Goal: Task Accomplishment & Management: Use online tool/utility

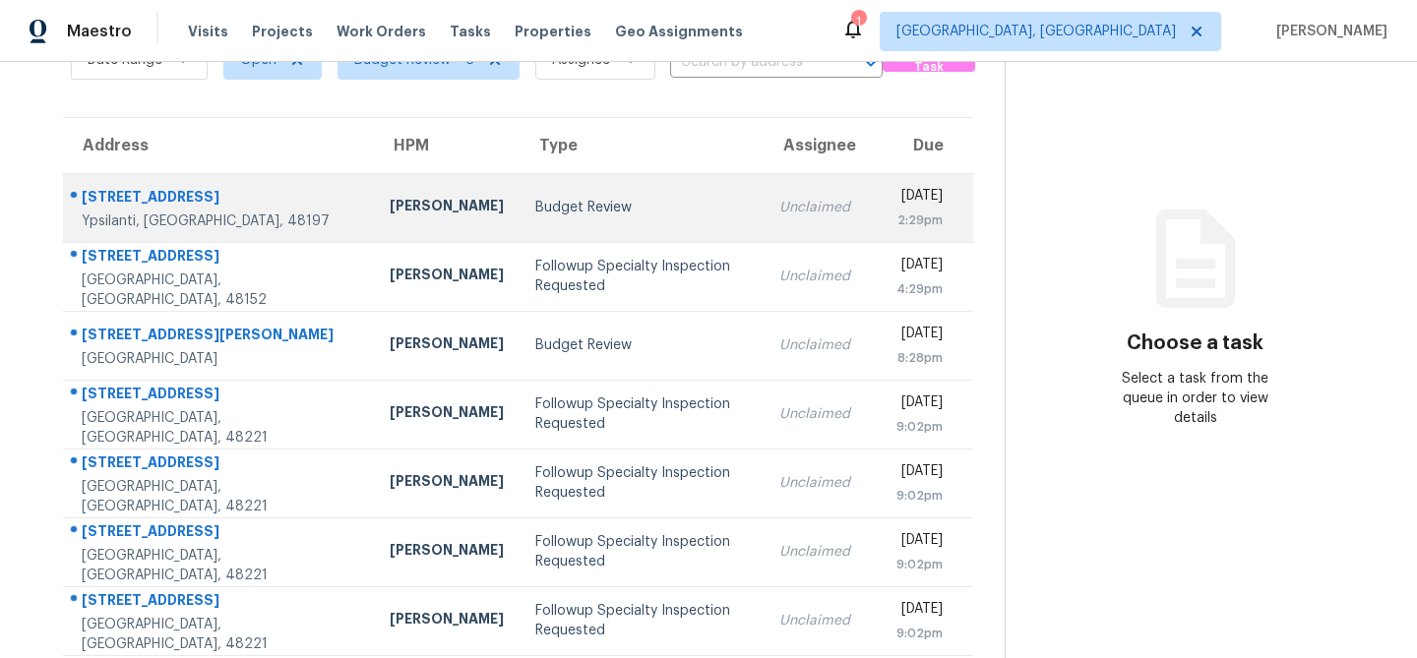
scroll to position [261, 0]
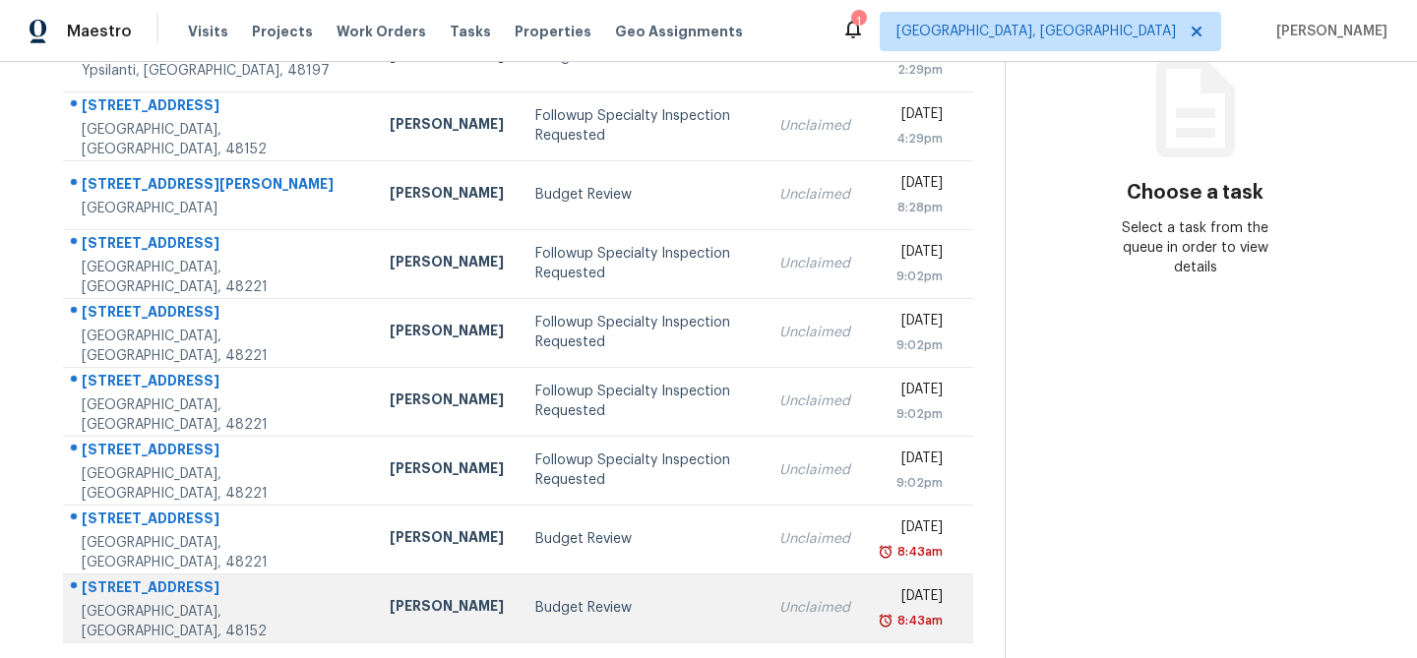
click at [535, 605] on div "Budget Review" at bounding box center [641, 608] width 213 height 20
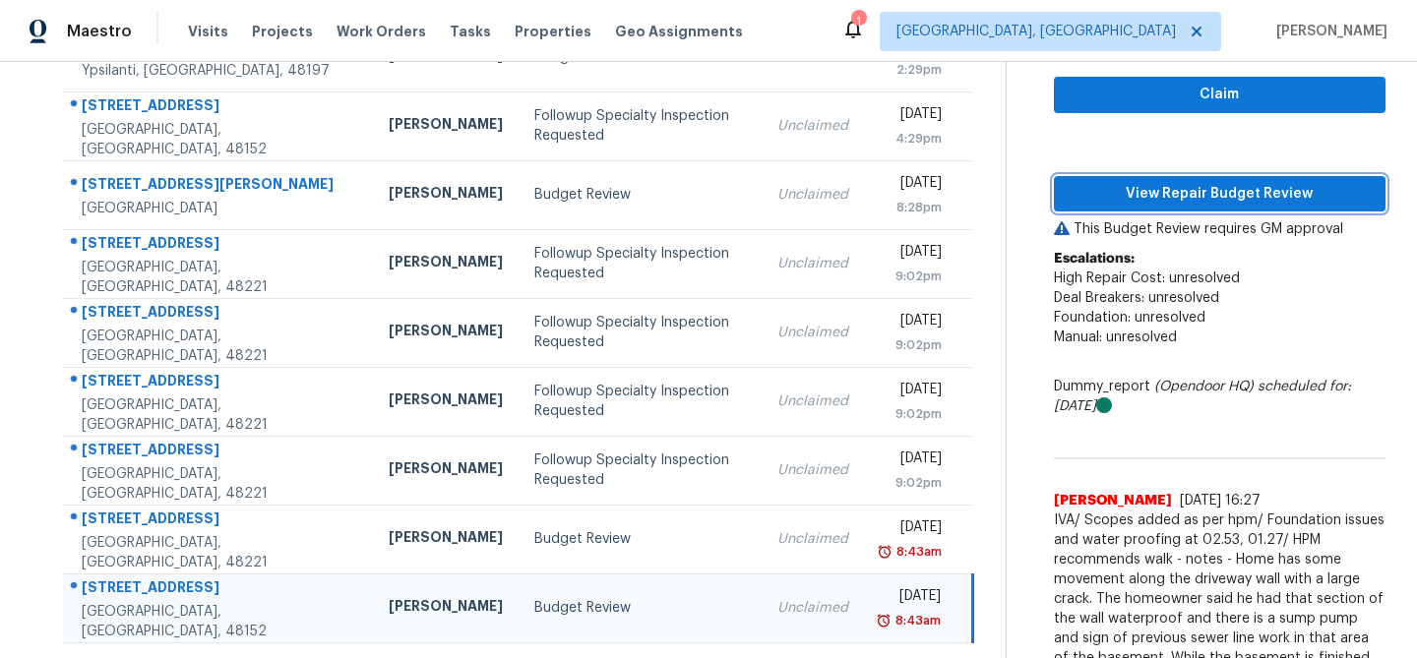
click at [1254, 188] on span "View Repair Budget Review" at bounding box center [1220, 194] width 300 height 25
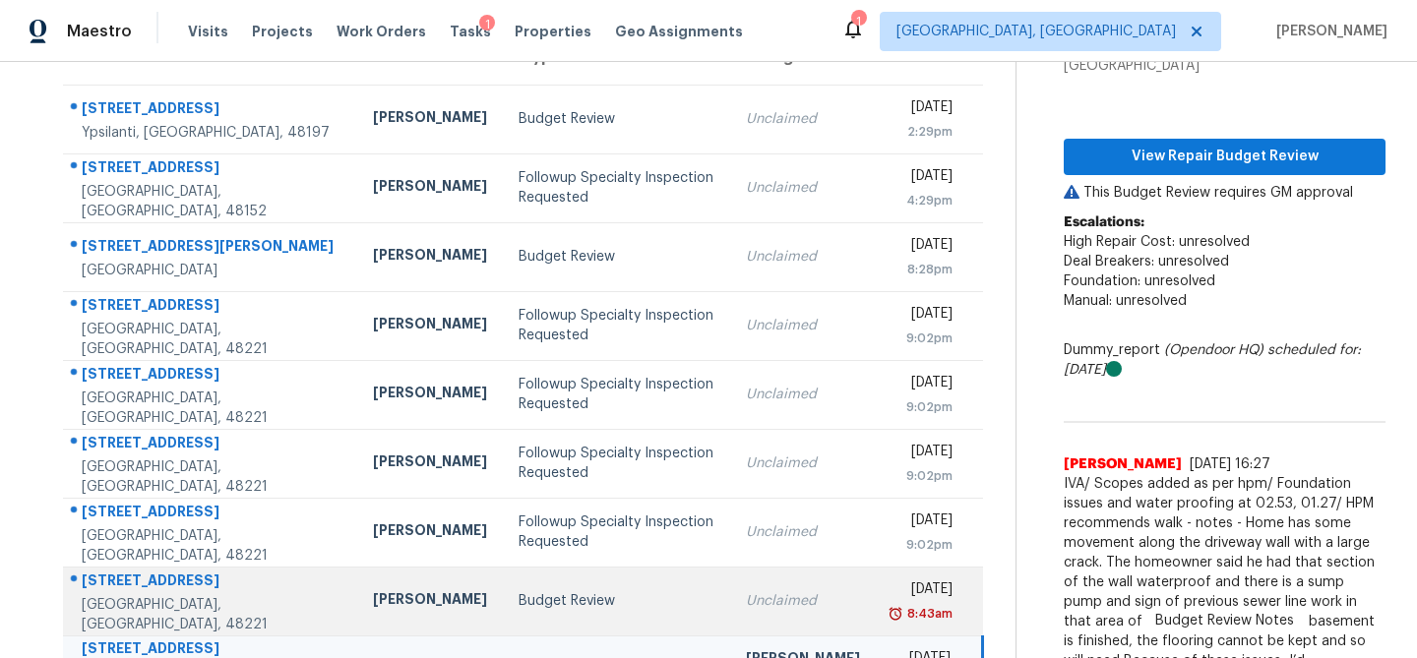
scroll to position [198, 0]
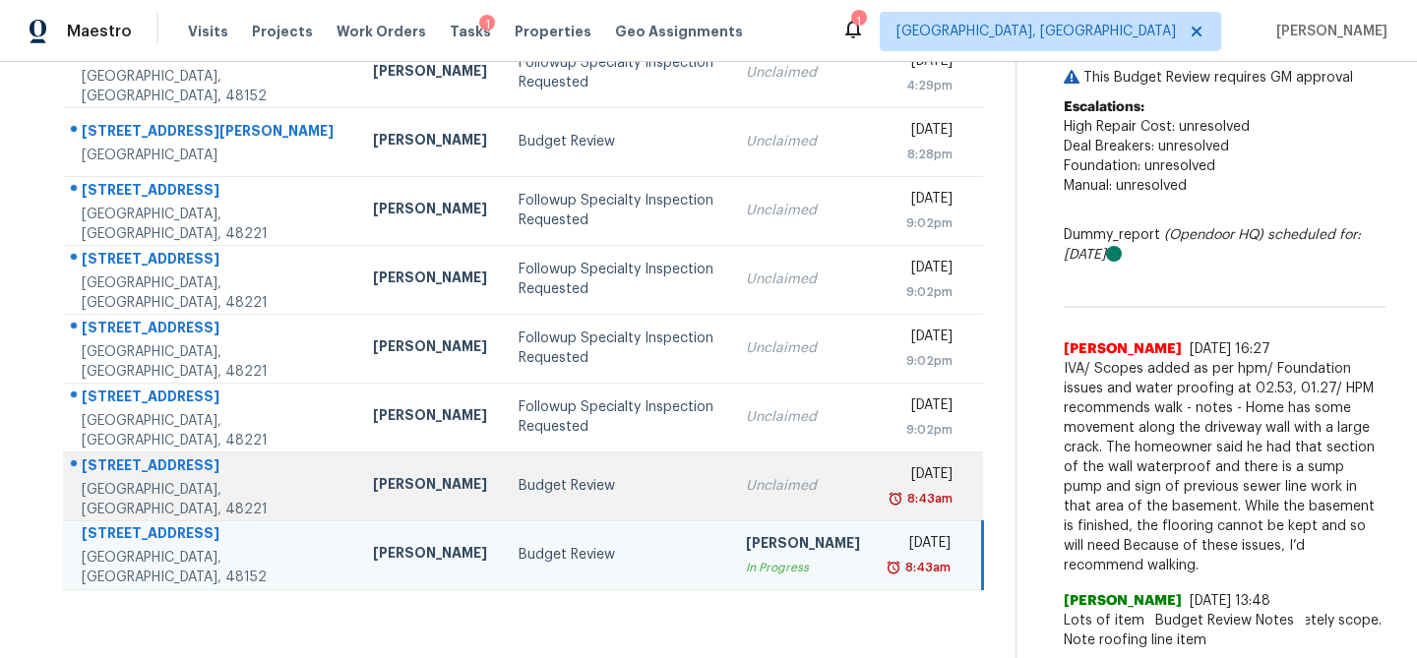
click at [519, 482] on div "Budget Review" at bounding box center [617, 486] width 196 height 20
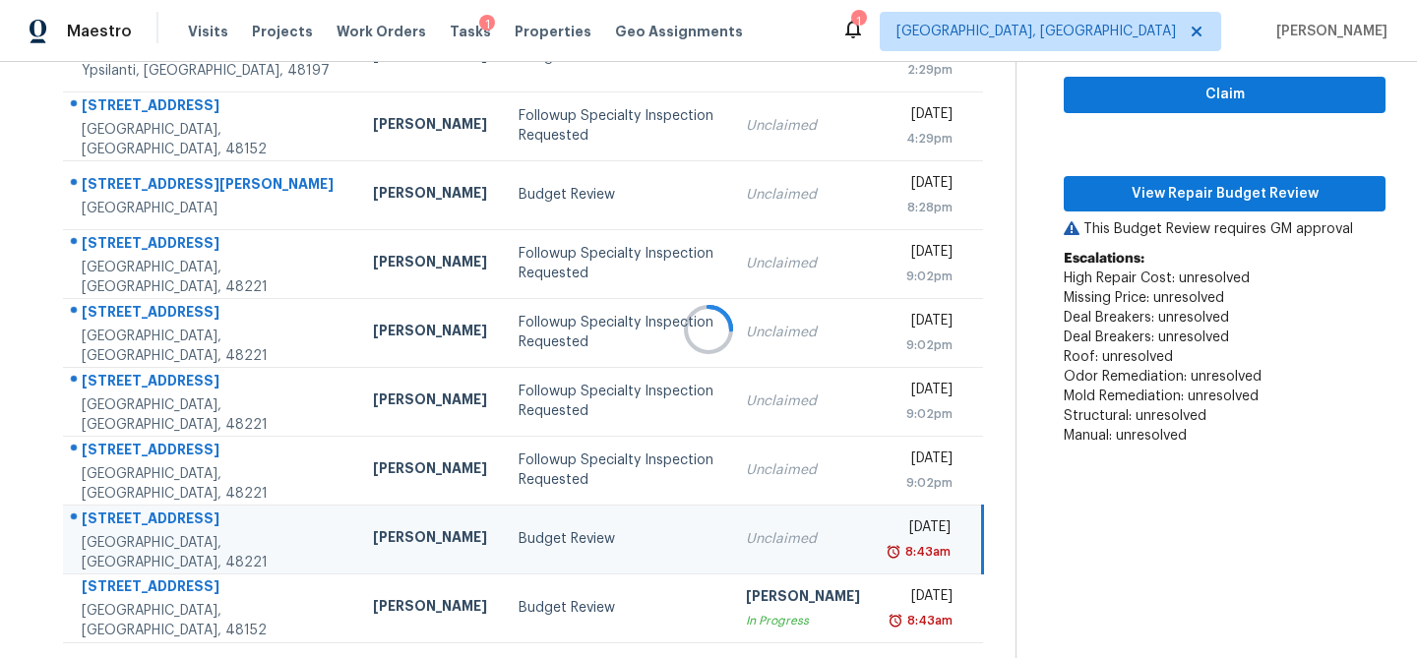
scroll to position [314, 0]
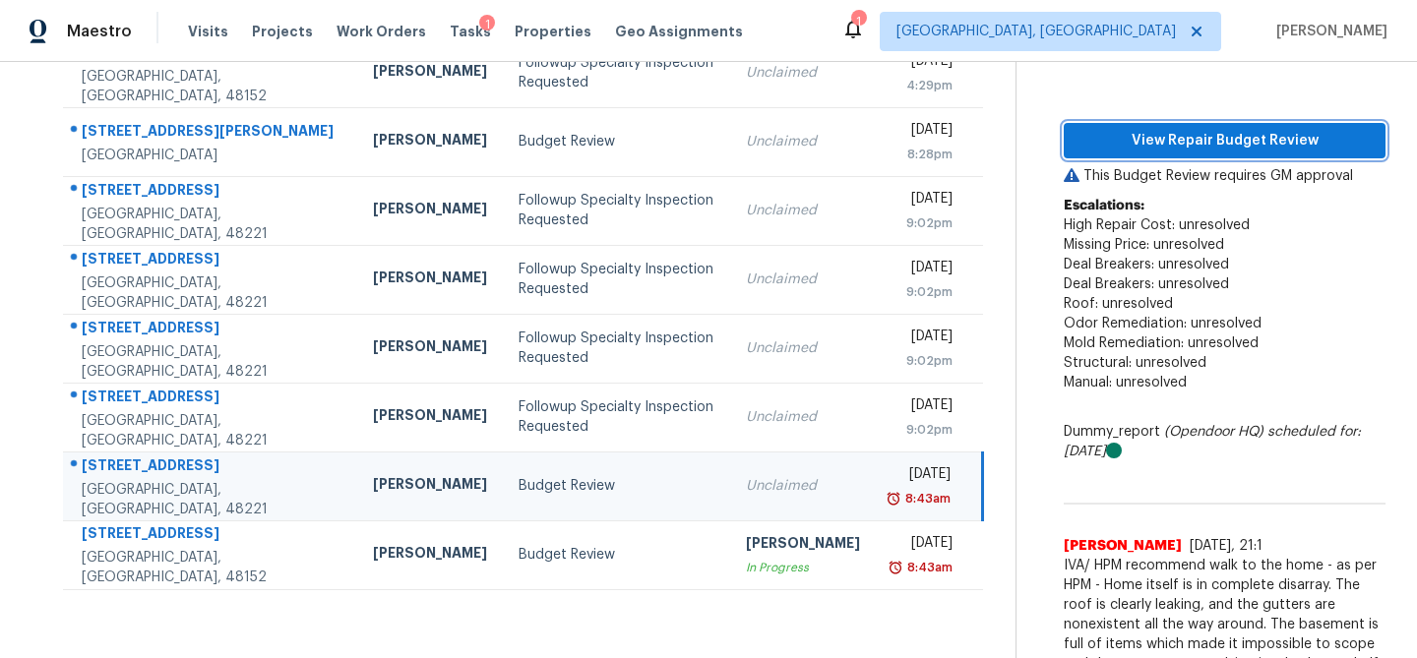
click at [1223, 142] on span "View Repair Budget Review" at bounding box center [1225, 141] width 290 height 25
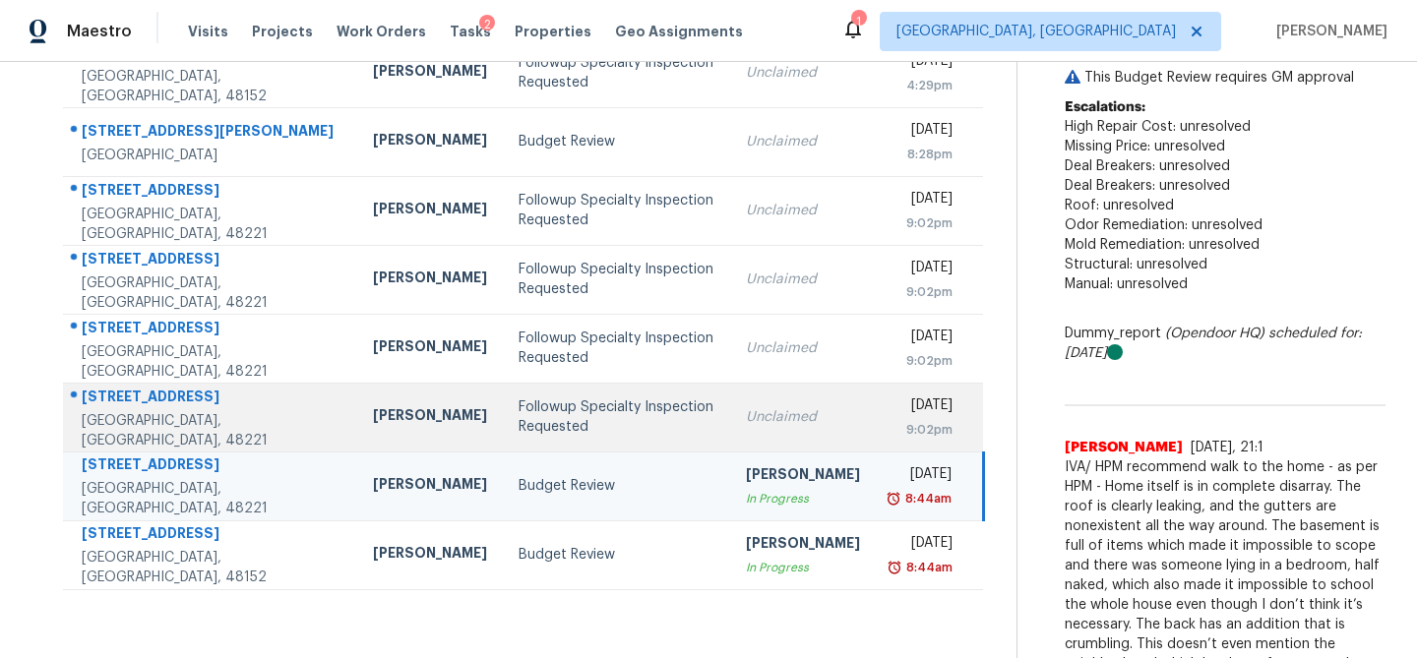
click at [519, 427] on div "Followup Specialty Inspection Requested" at bounding box center [617, 417] width 196 height 39
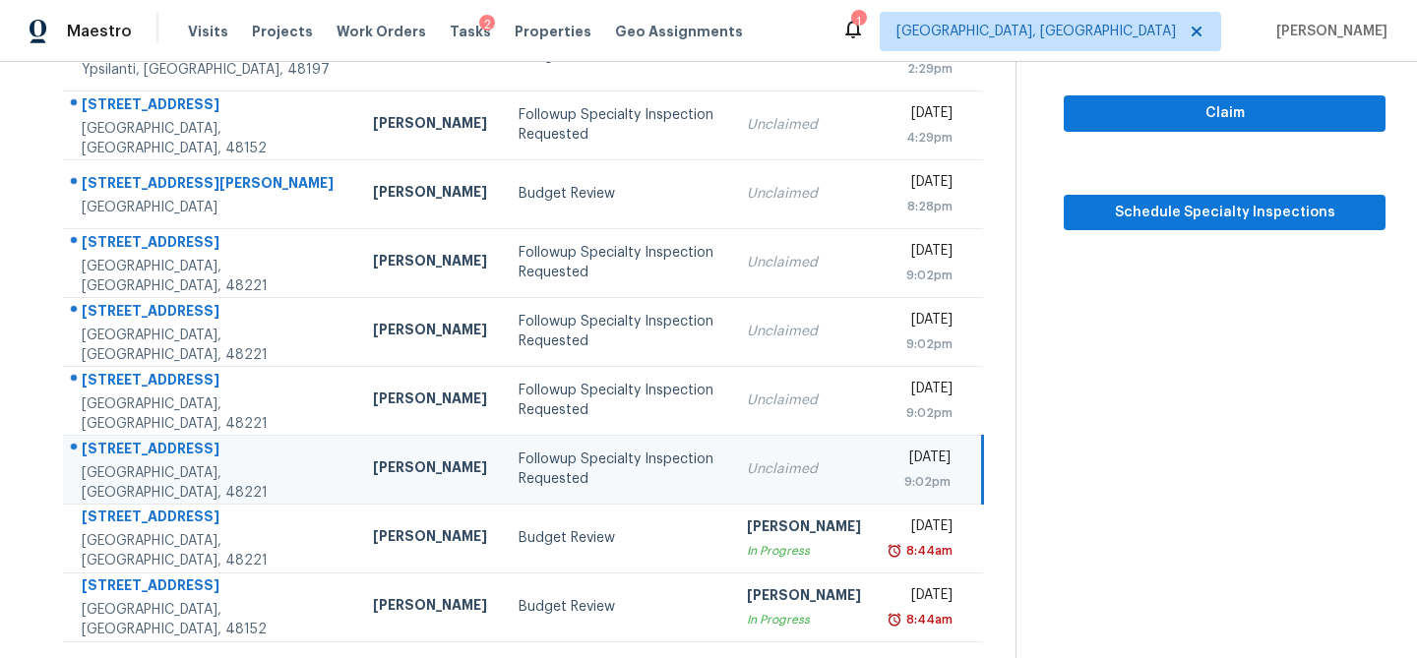
scroll to position [261, 0]
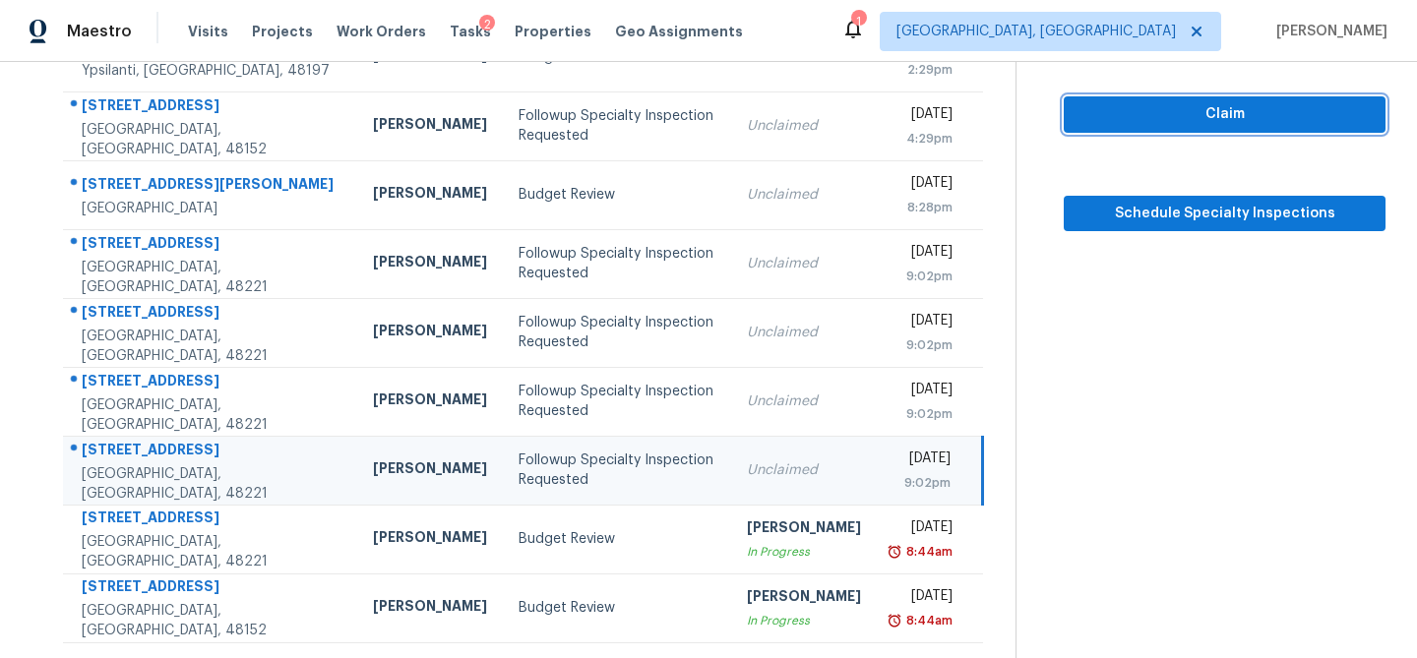
click at [1173, 104] on span "Claim" at bounding box center [1225, 114] width 290 height 25
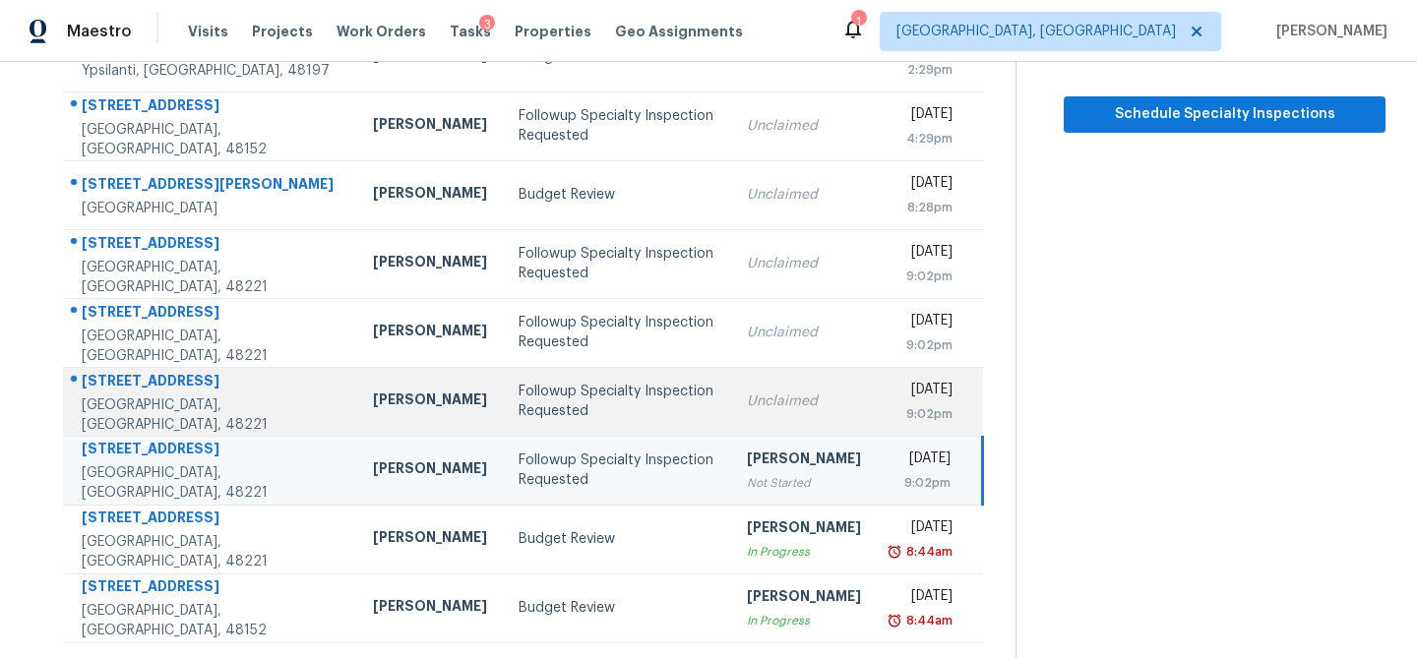
click at [546, 394] on div "Followup Specialty Inspection Requested" at bounding box center [617, 401] width 196 height 39
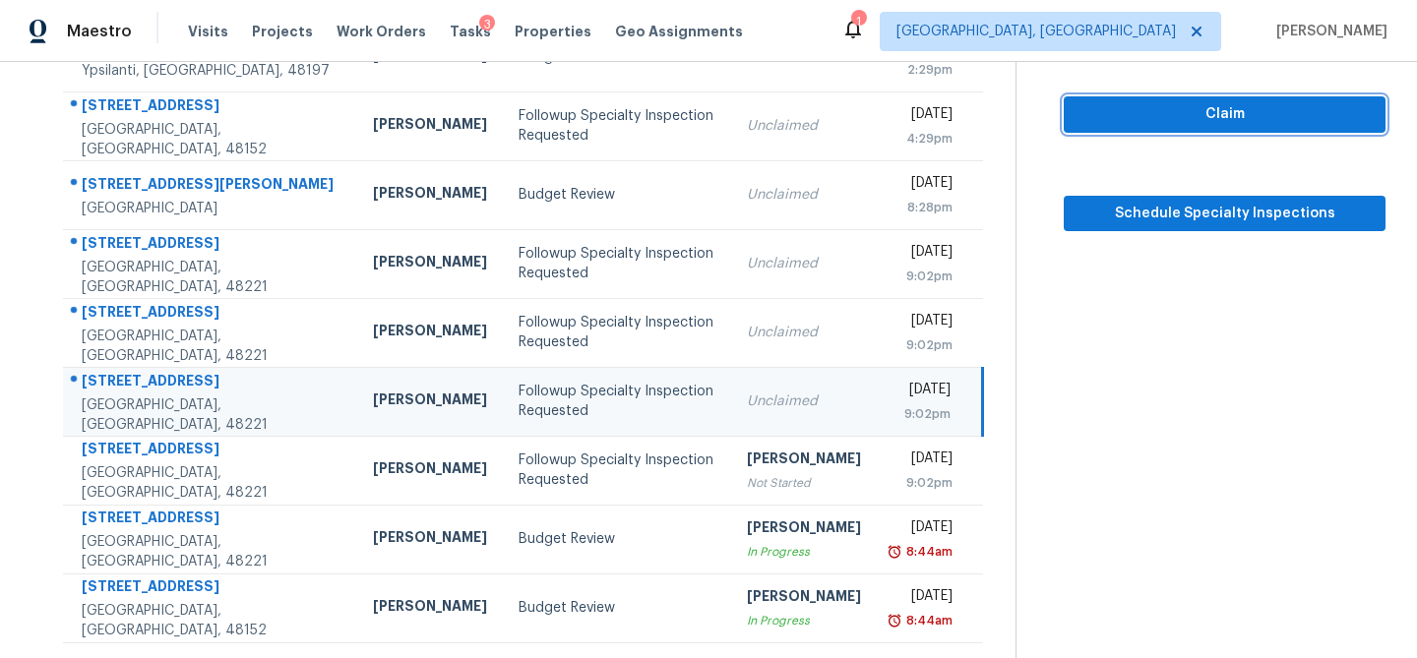
click at [1246, 120] on span "Claim" at bounding box center [1225, 114] width 290 height 25
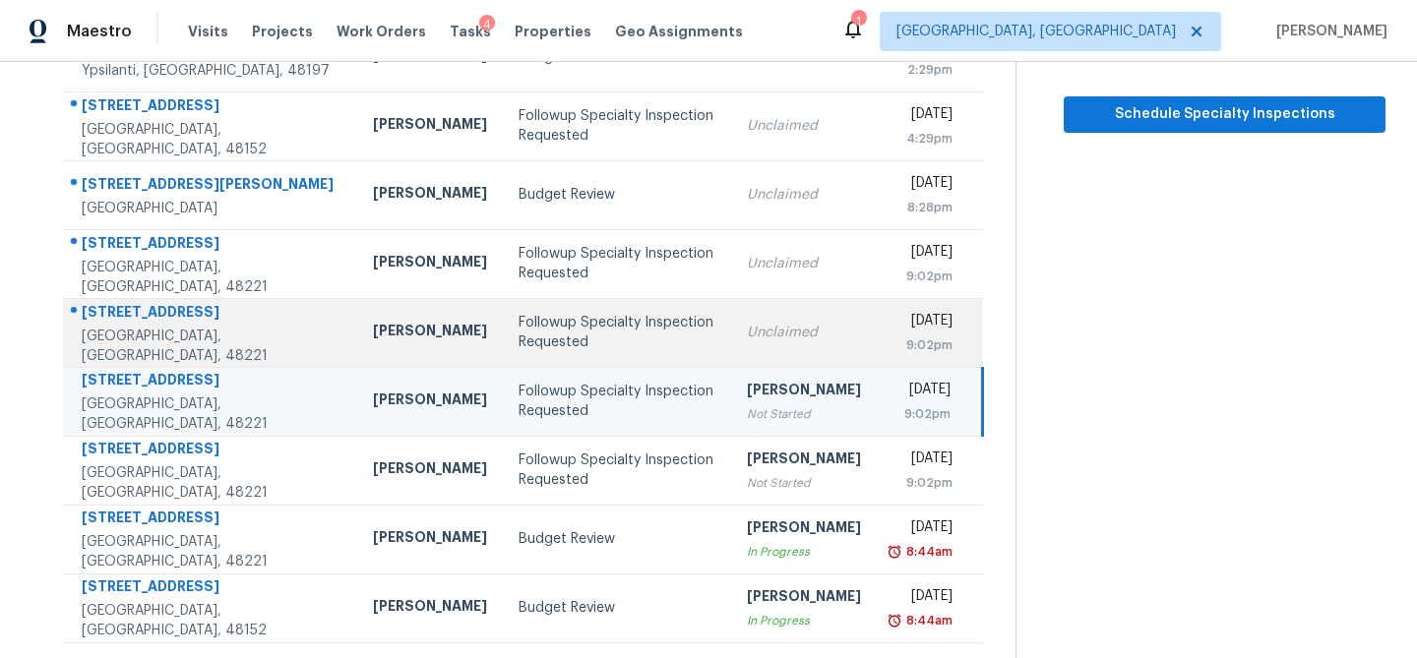
click at [519, 343] on div "Followup Specialty Inspection Requested" at bounding box center [617, 332] width 196 height 39
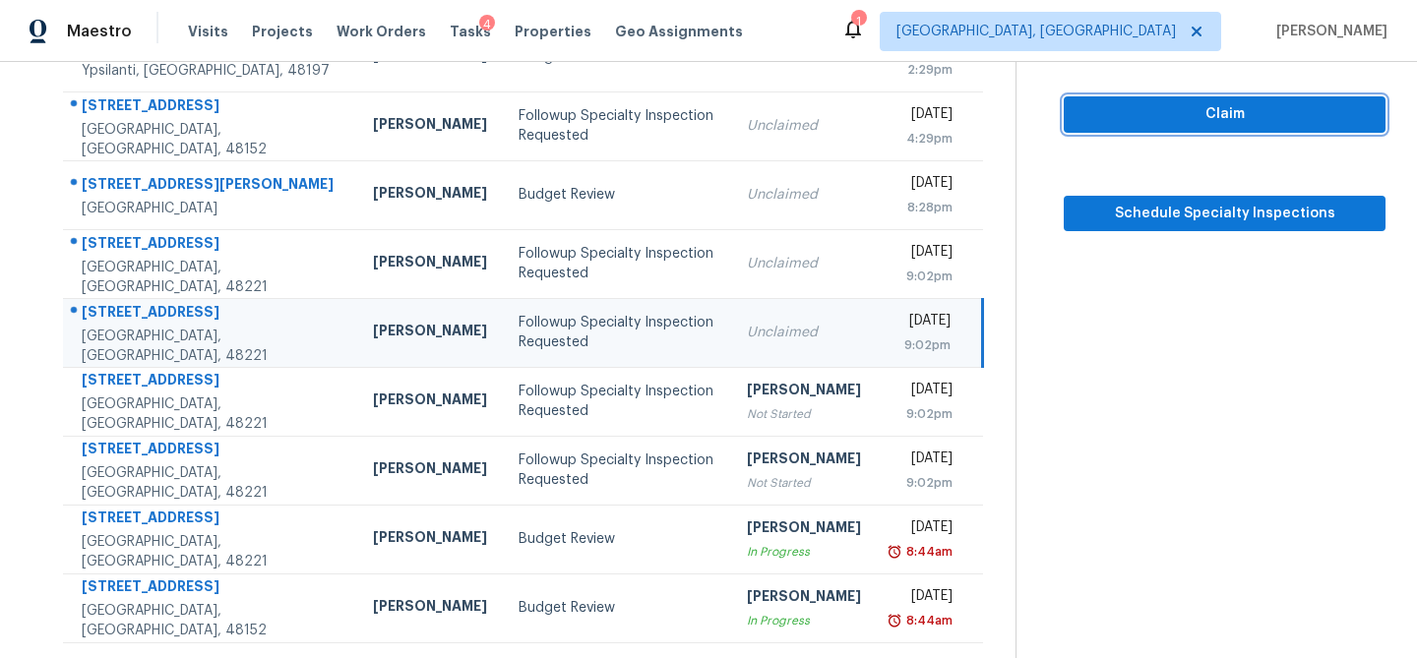
click at [1295, 108] on span "Claim" at bounding box center [1225, 114] width 290 height 25
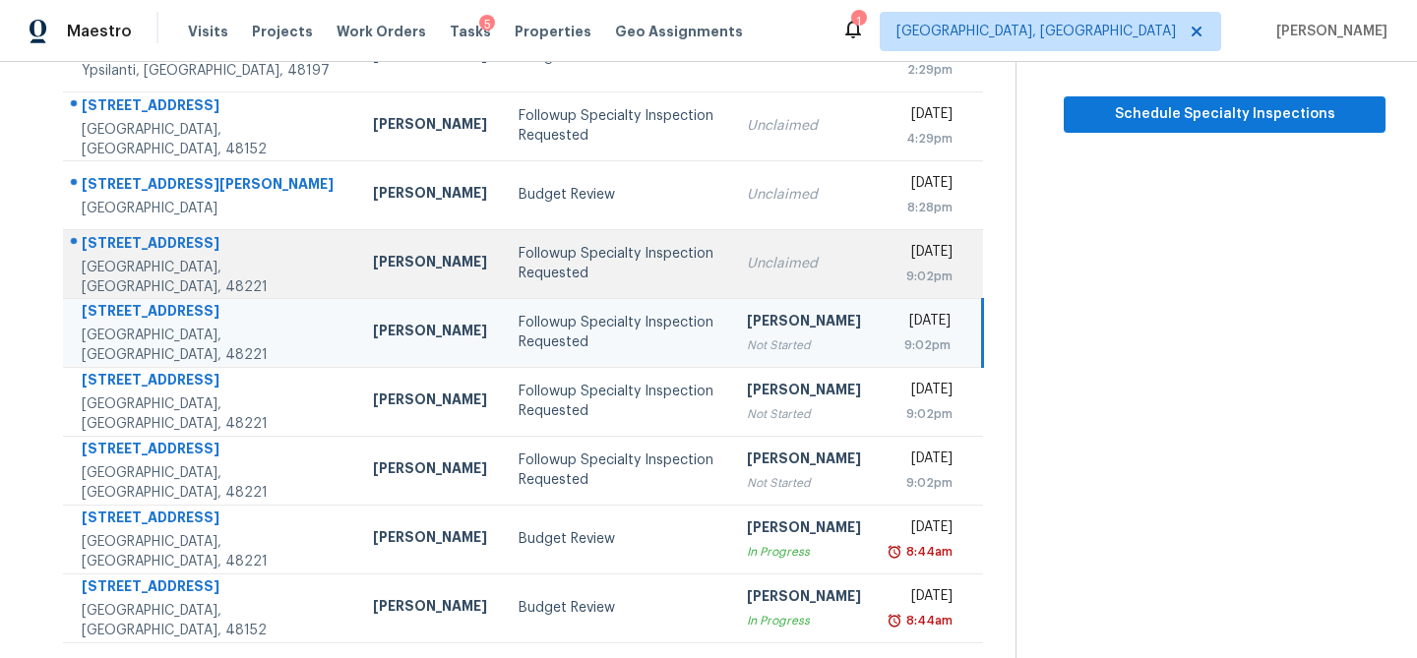
click at [526, 279] on div "Followup Specialty Inspection Requested" at bounding box center [617, 263] width 196 height 39
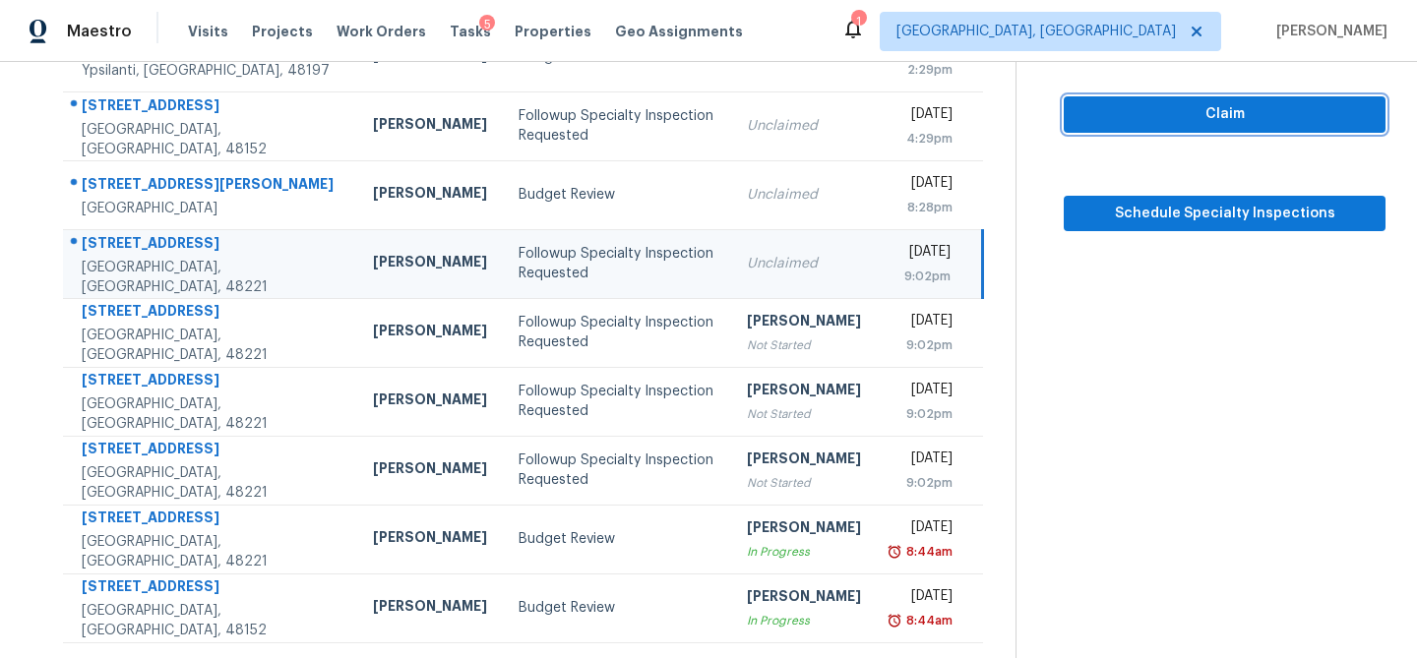
click at [1316, 102] on span "Claim" at bounding box center [1225, 114] width 290 height 25
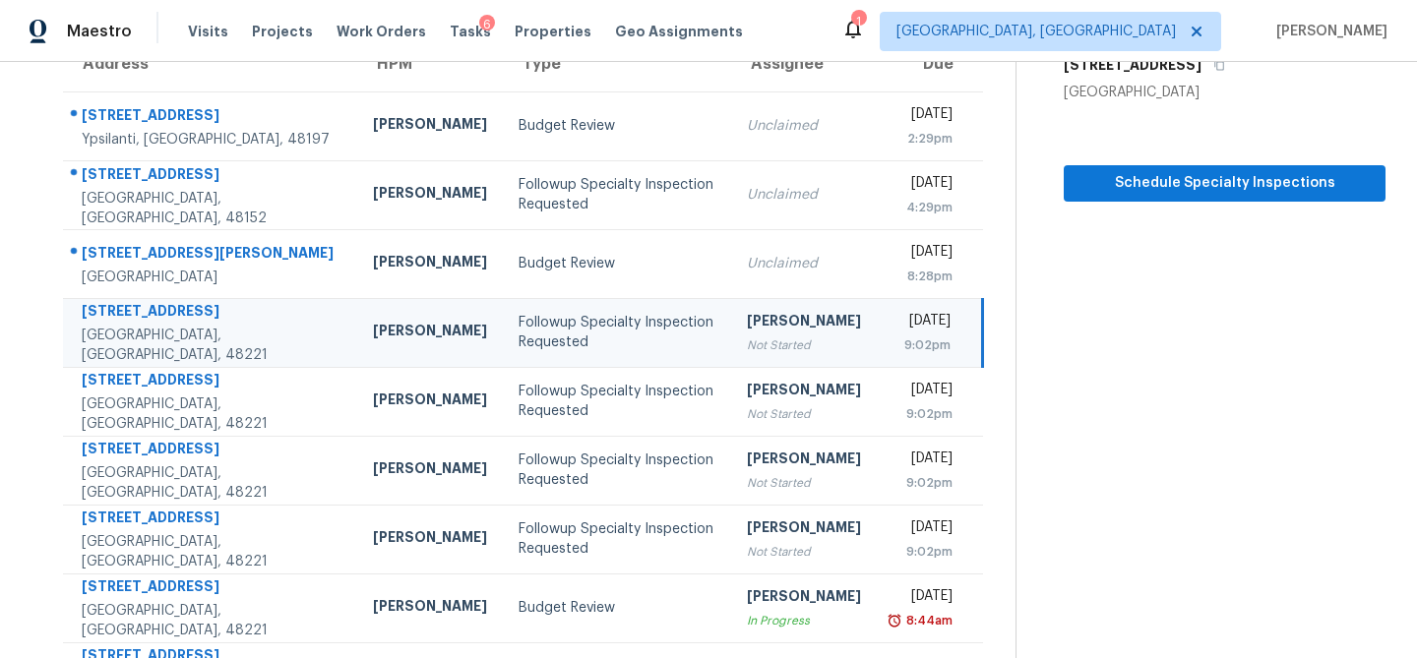
scroll to position [135, 0]
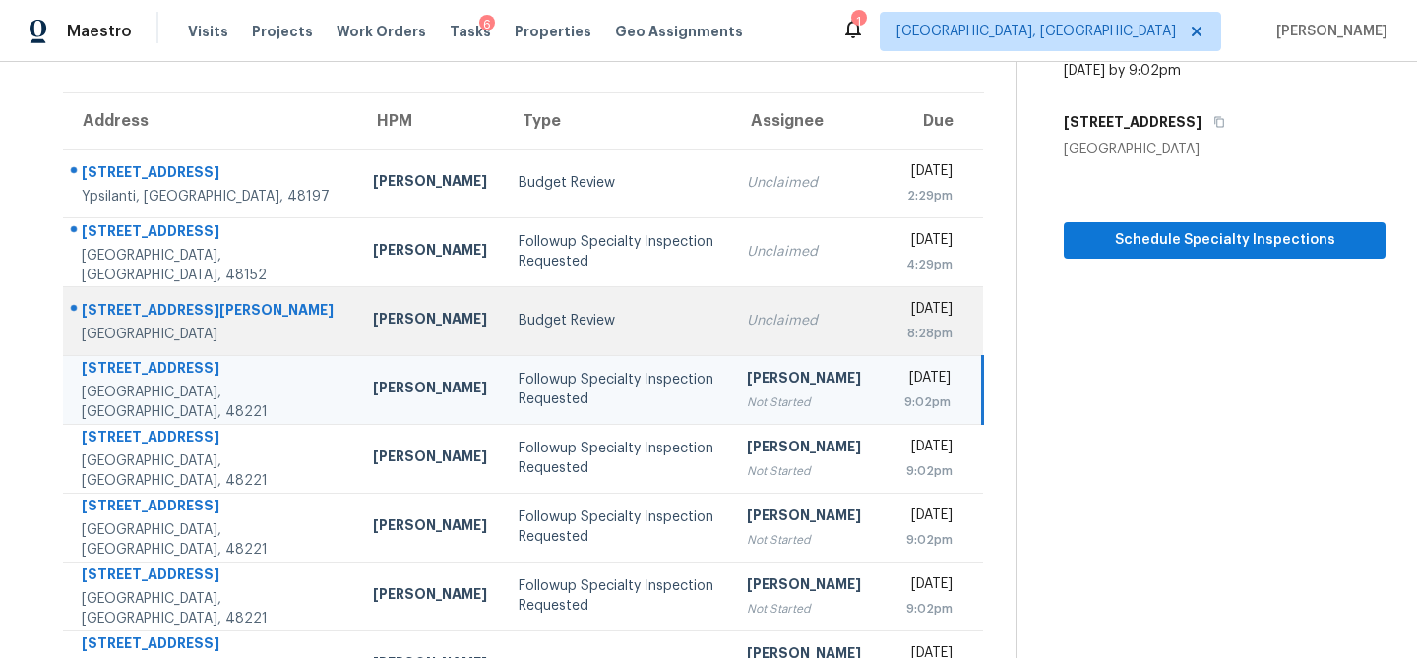
click at [546, 311] on div "Budget Review" at bounding box center [617, 321] width 196 height 20
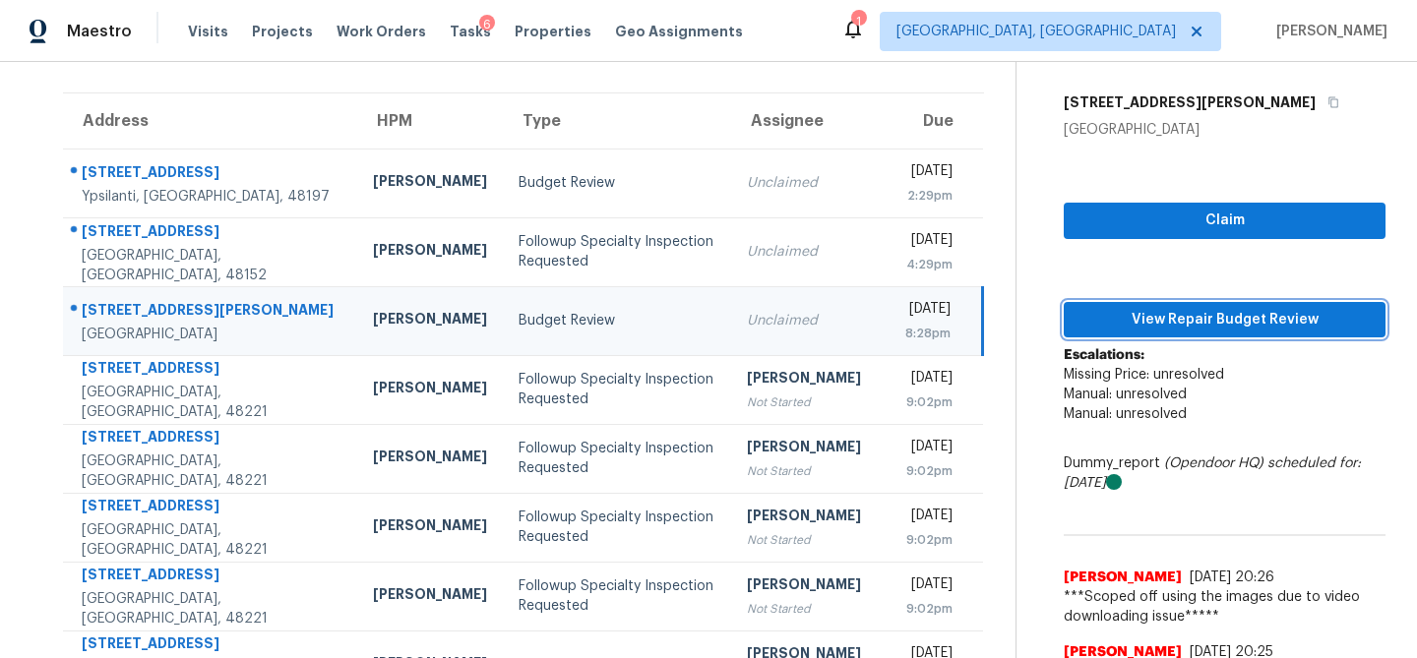
click at [1208, 321] on span "View Repair Budget Review" at bounding box center [1225, 320] width 290 height 25
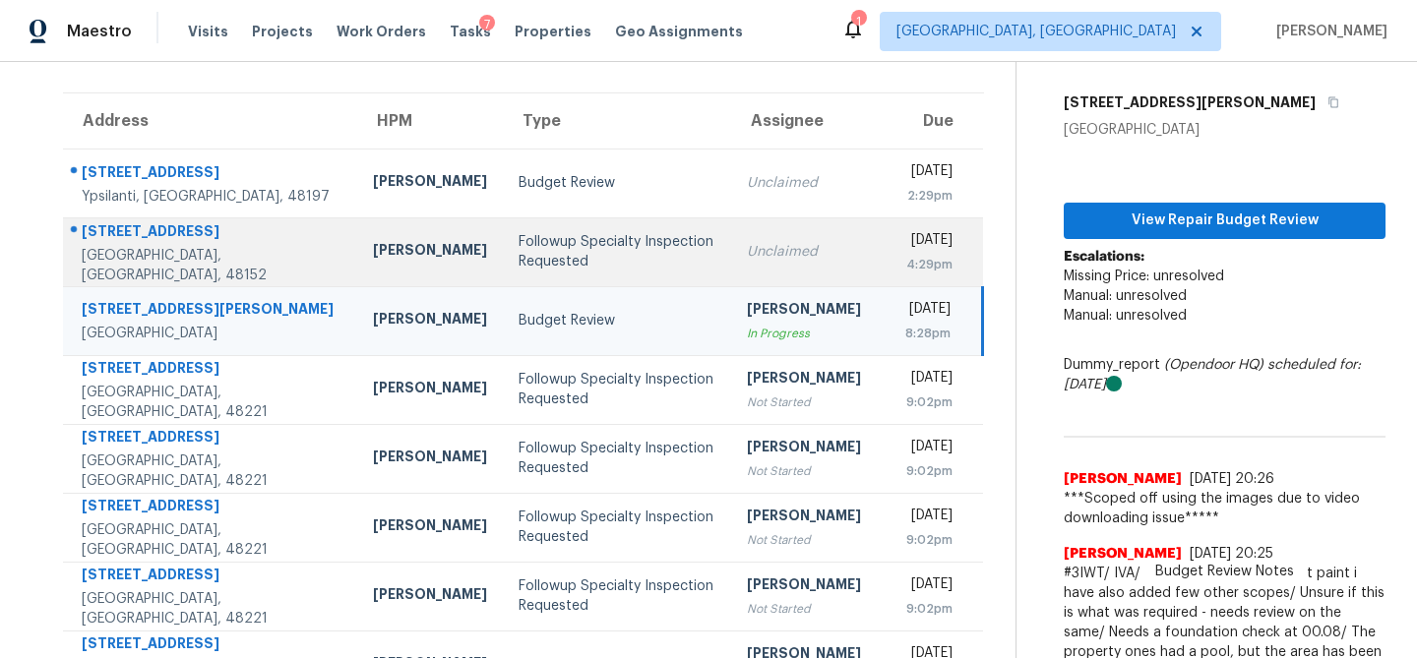
click at [519, 263] on div "Followup Specialty Inspection Requested" at bounding box center [617, 251] width 196 height 39
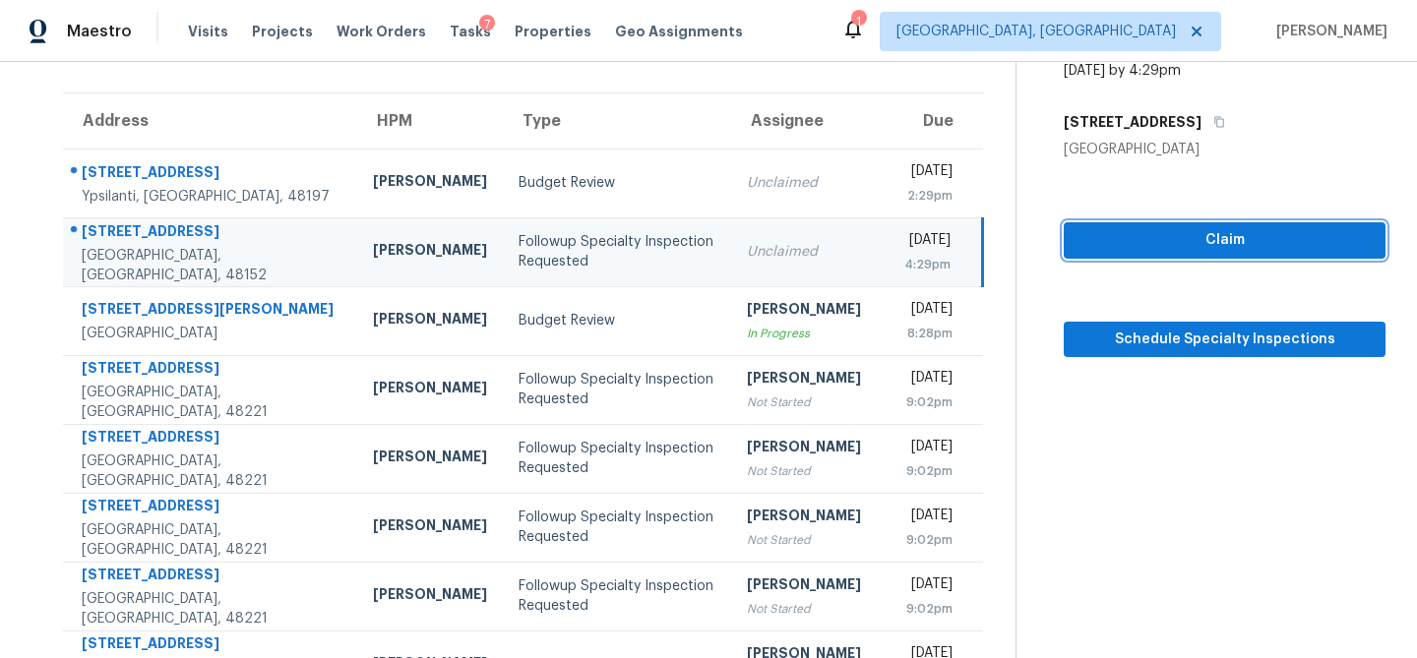
click at [1246, 228] on span "Claim" at bounding box center [1225, 240] width 290 height 25
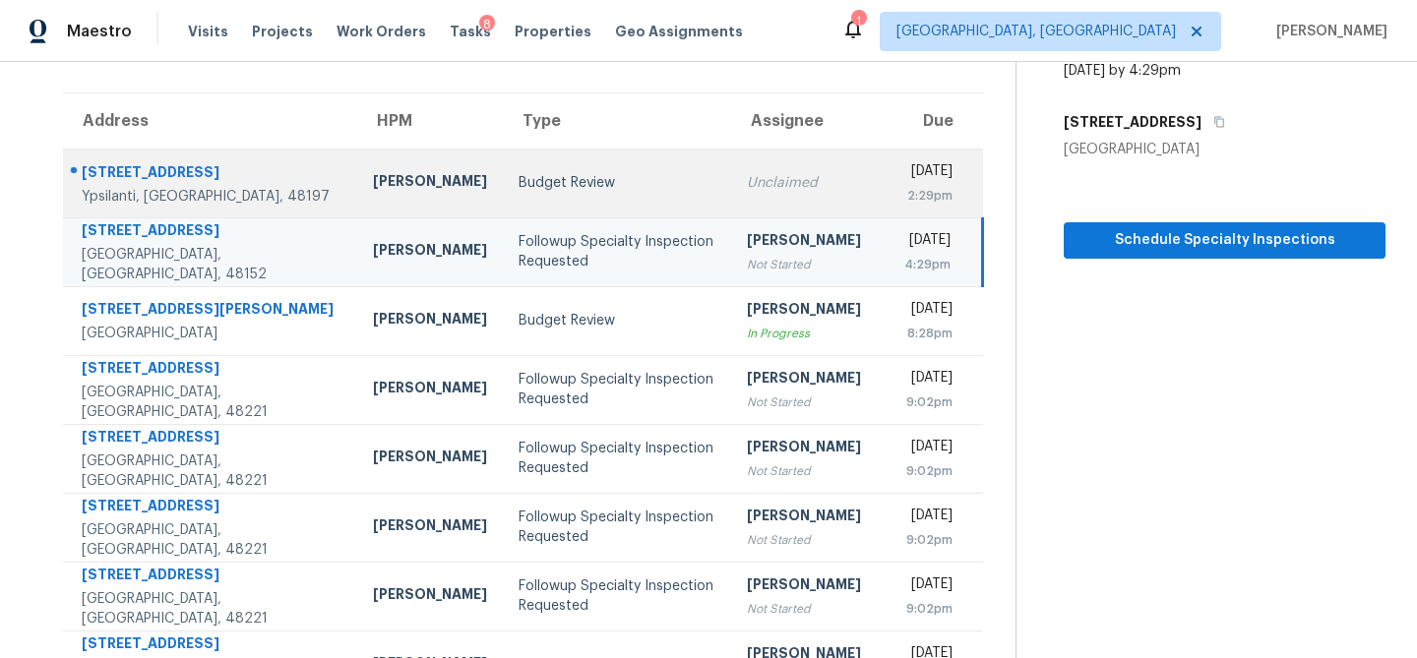
click at [525, 183] on div "Budget Review" at bounding box center [617, 183] width 196 height 20
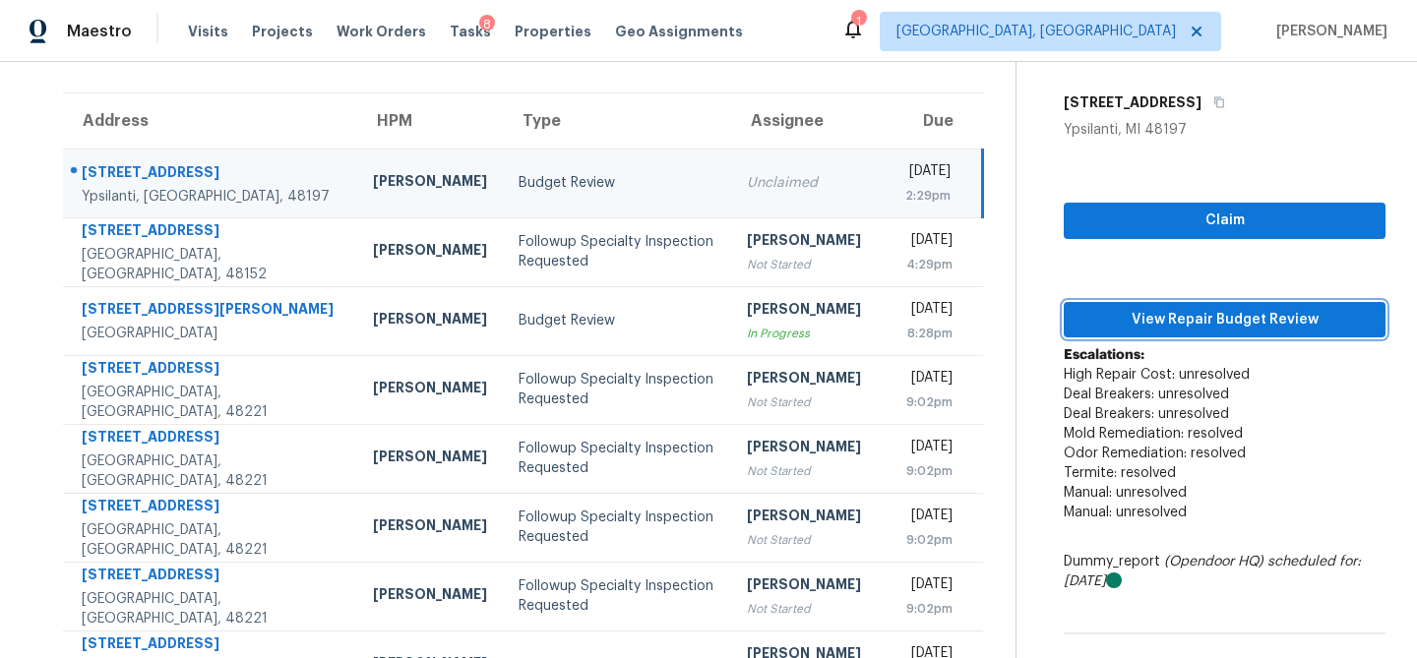
click at [1234, 327] on span "View Repair Budget Review" at bounding box center [1225, 320] width 290 height 25
click at [512, 193] on td "Budget Review" at bounding box center [616, 183] width 227 height 69
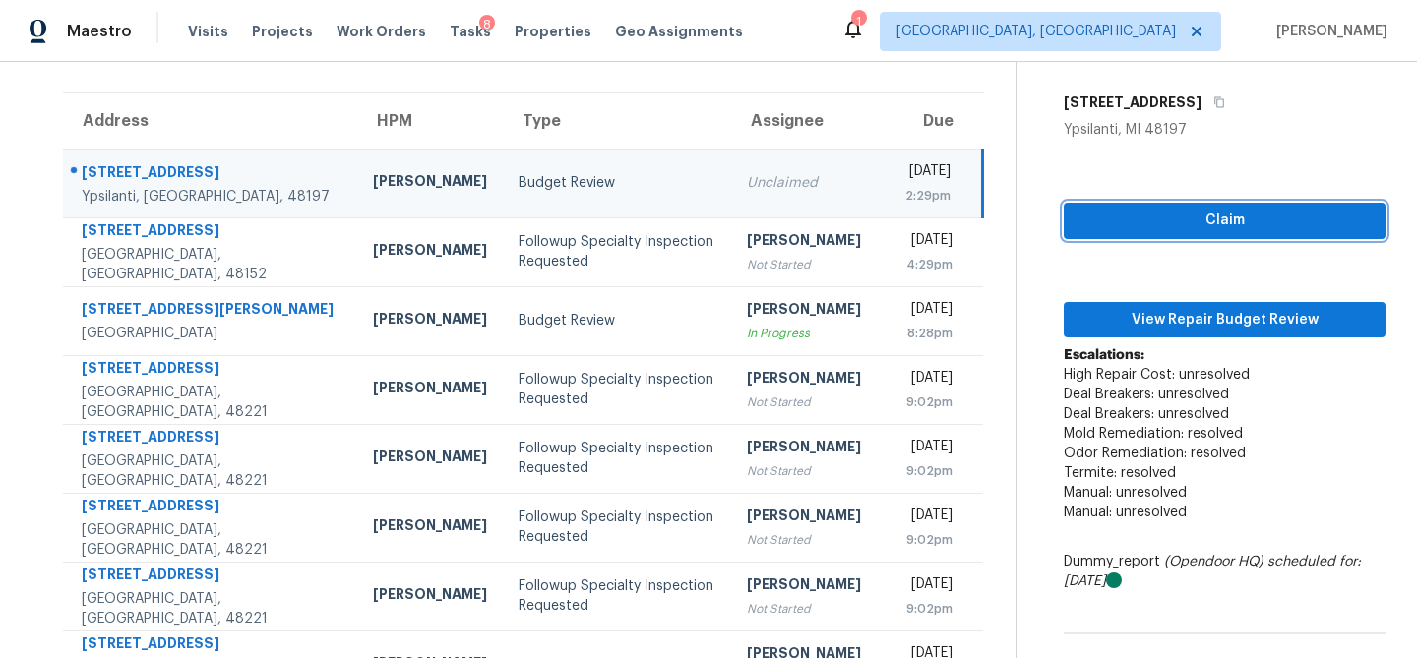
click at [1146, 235] on button "Claim" at bounding box center [1225, 221] width 322 height 36
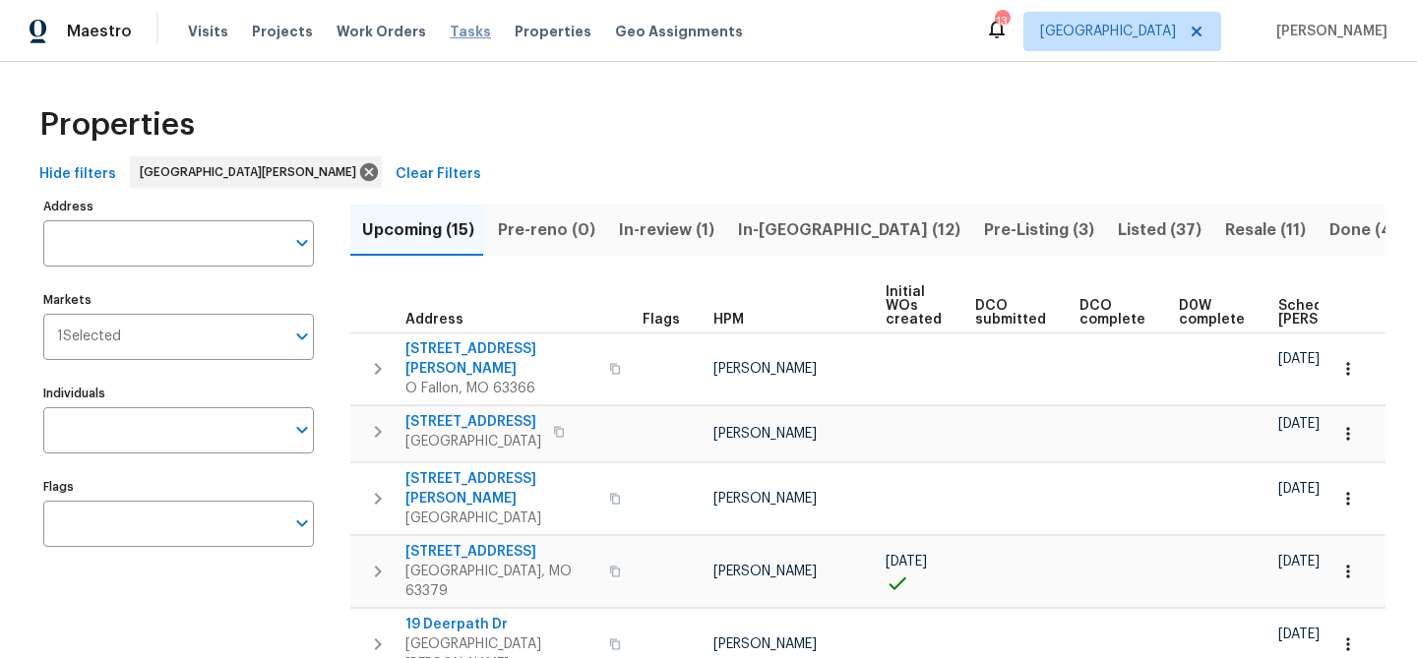
click at [452, 33] on span "Tasks" at bounding box center [470, 32] width 41 height 14
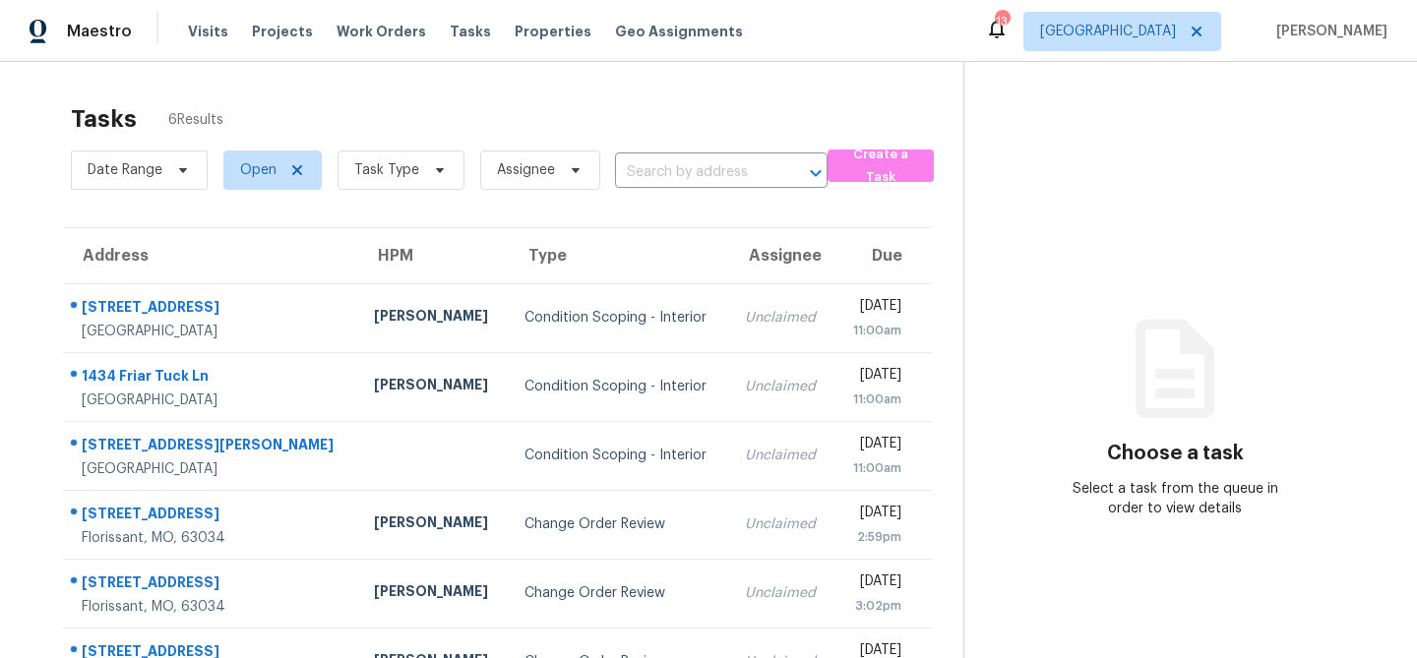
scroll to position [62, 0]
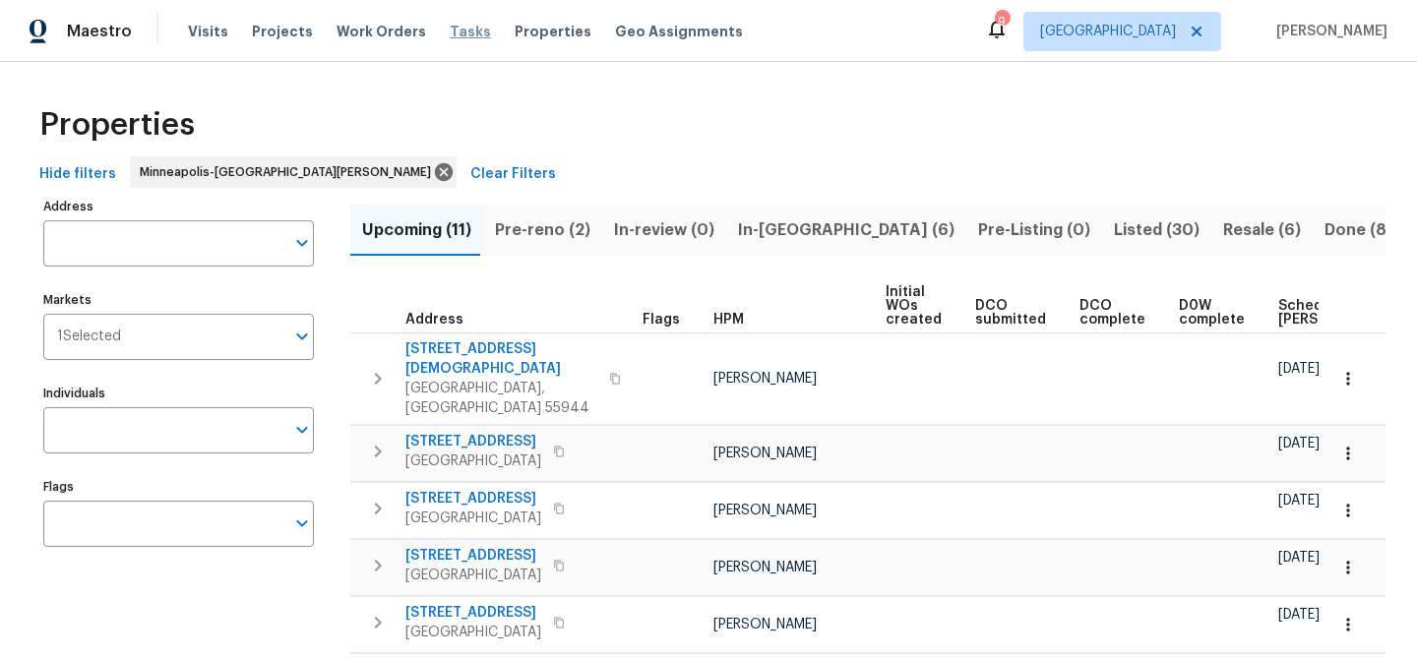
click at [451, 29] on span "Tasks" at bounding box center [470, 32] width 41 height 14
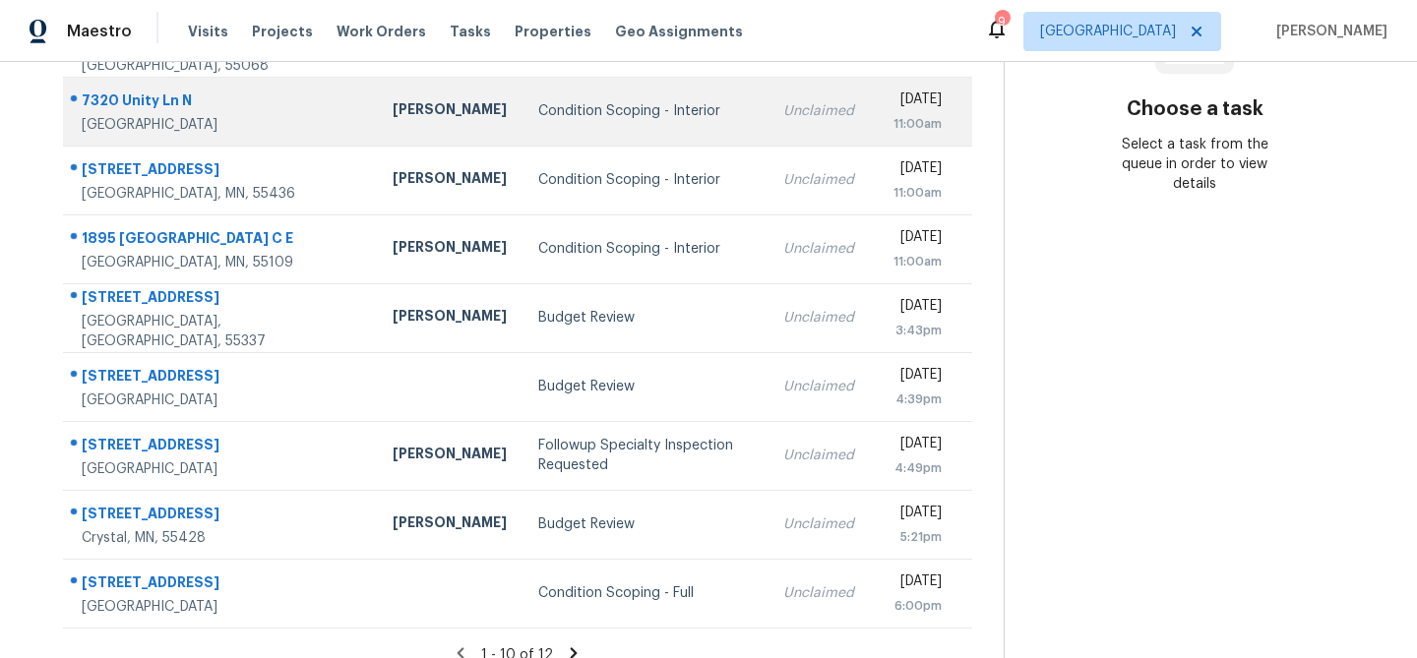
scroll to position [366, 0]
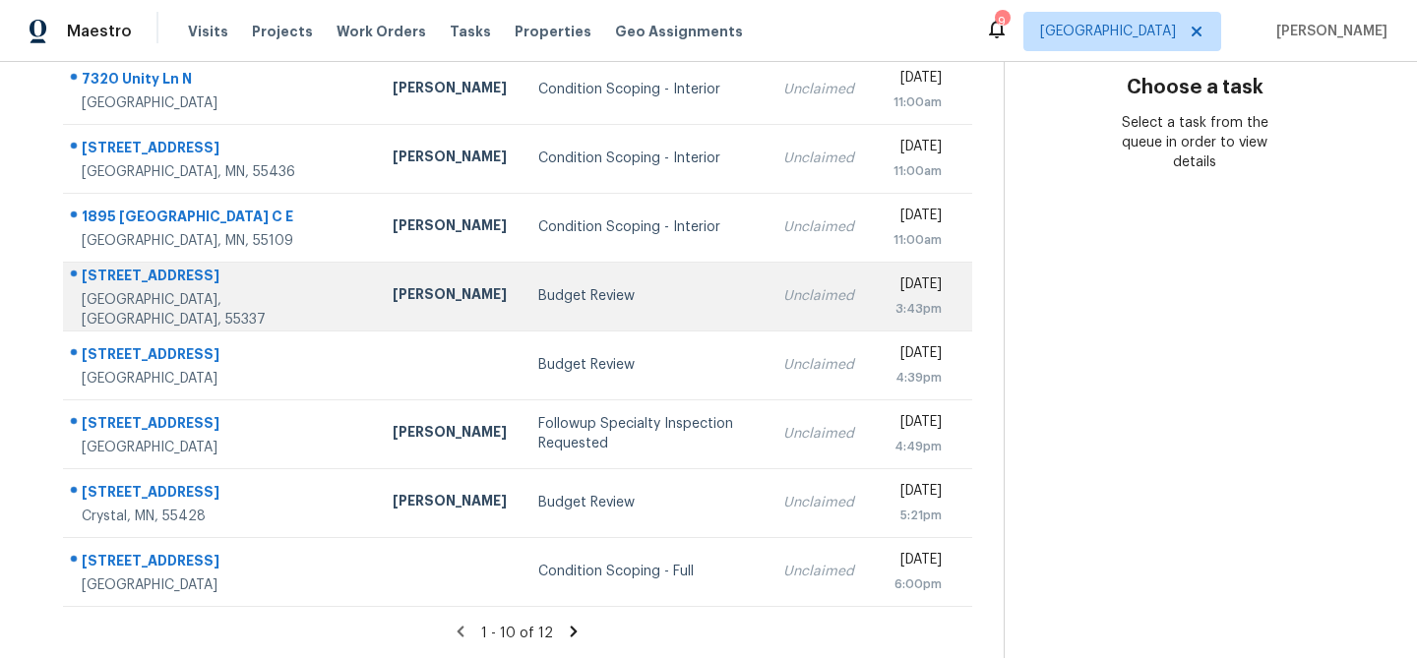
click at [538, 287] on div "Budget Review" at bounding box center [644, 296] width 213 height 20
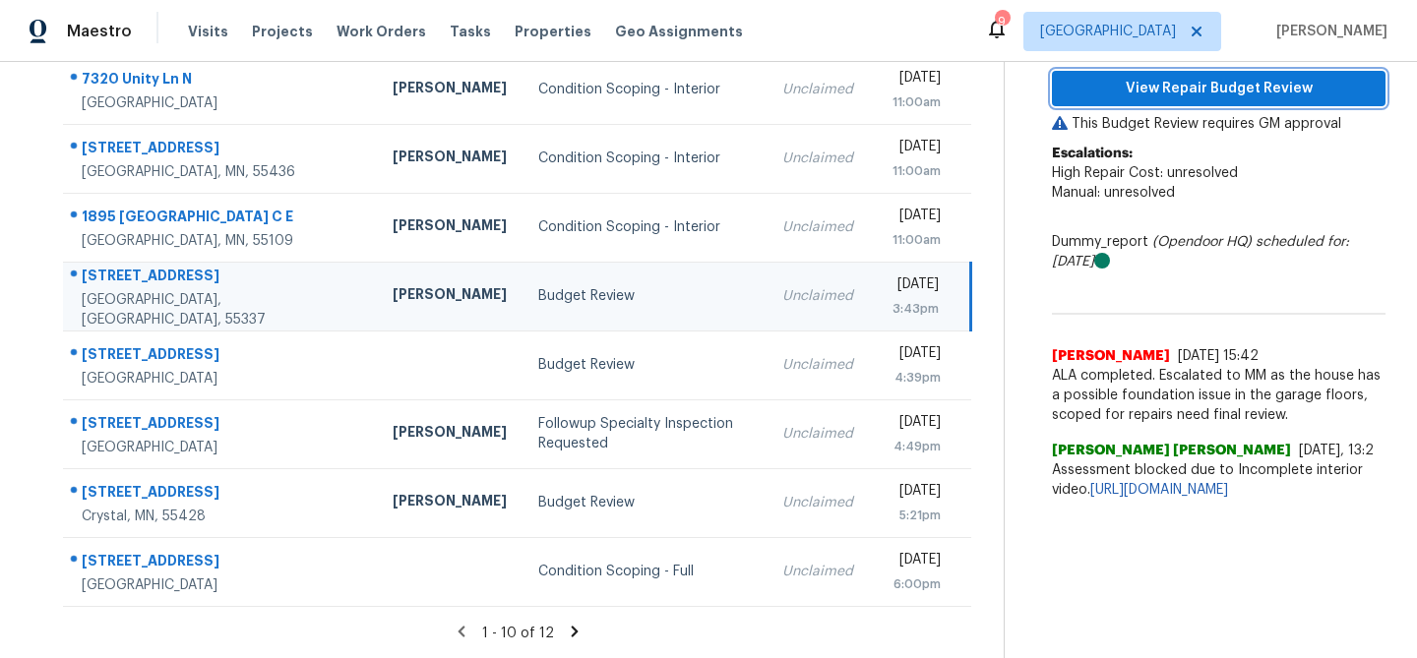
click at [1117, 93] on span "View Repair Budget Review" at bounding box center [1219, 89] width 302 height 25
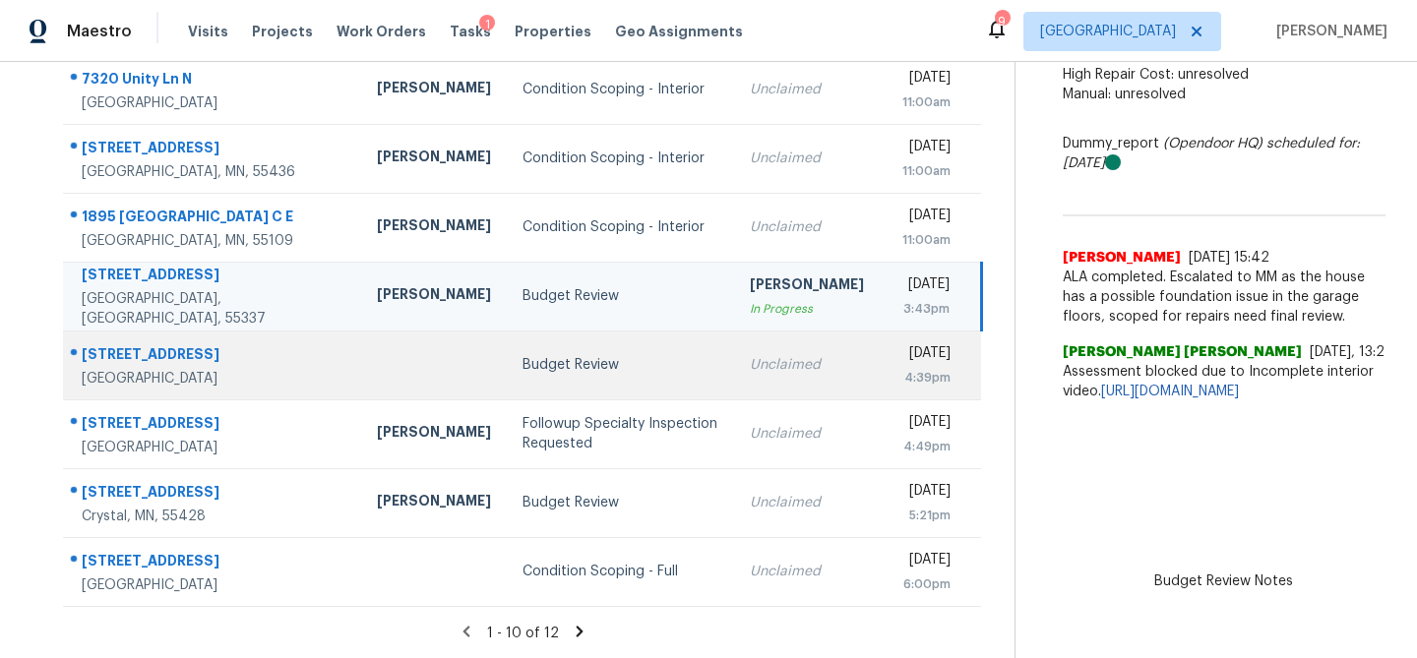
click at [507, 347] on td "Budget Review" at bounding box center [620, 365] width 227 height 69
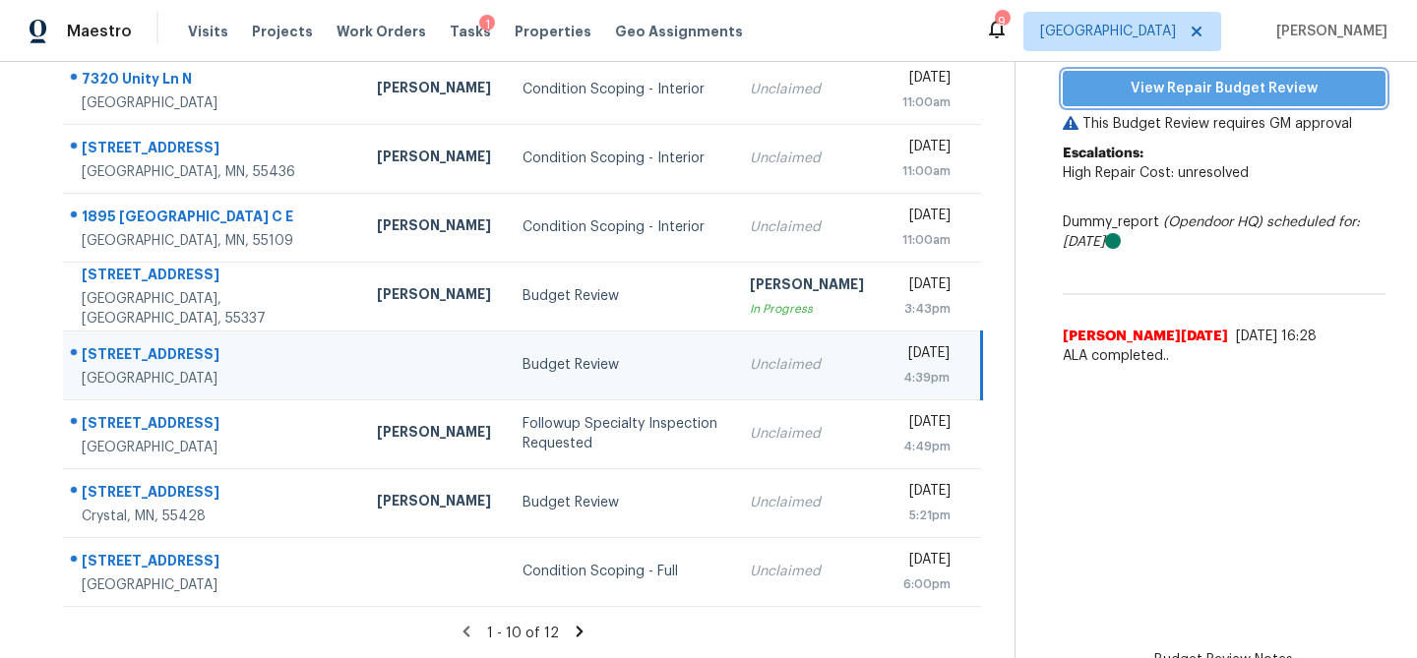
click at [1252, 81] on span "View Repair Budget Review" at bounding box center [1224, 89] width 291 height 25
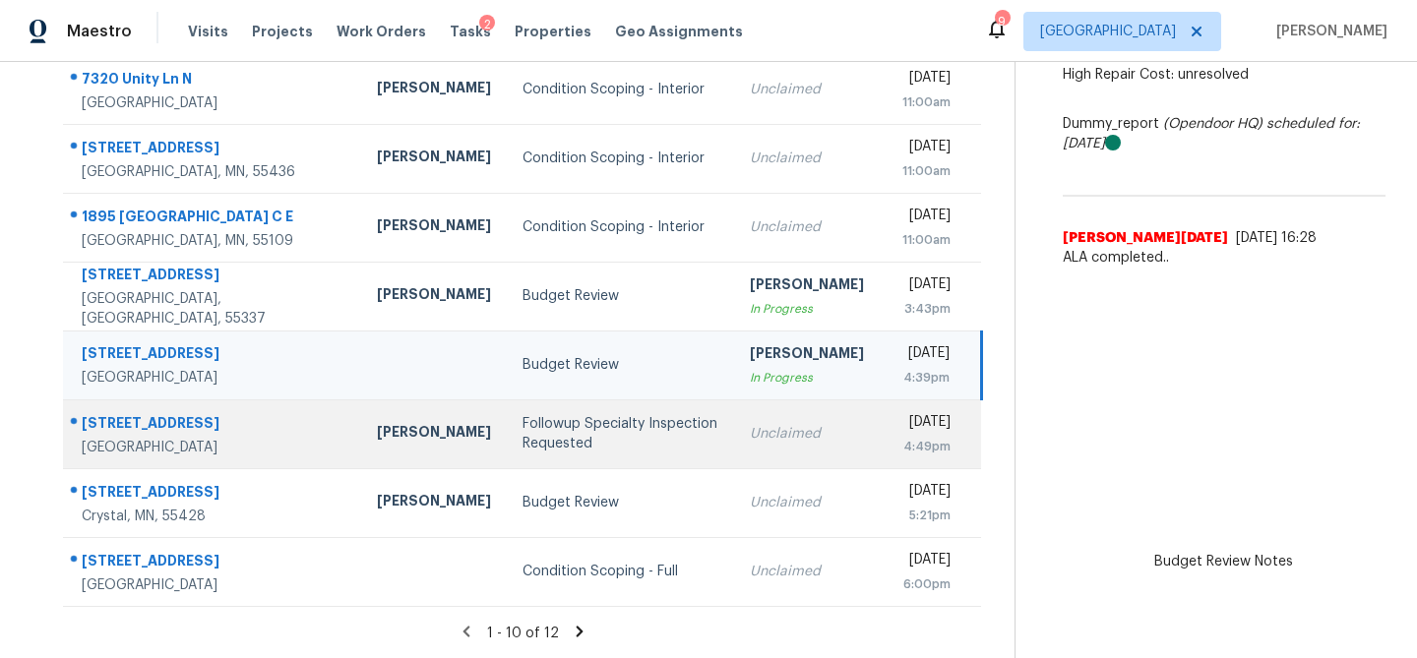
click at [523, 449] on div "Followup Specialty Inspection Requested" at bounding box center [621, 433] width 196 height 39
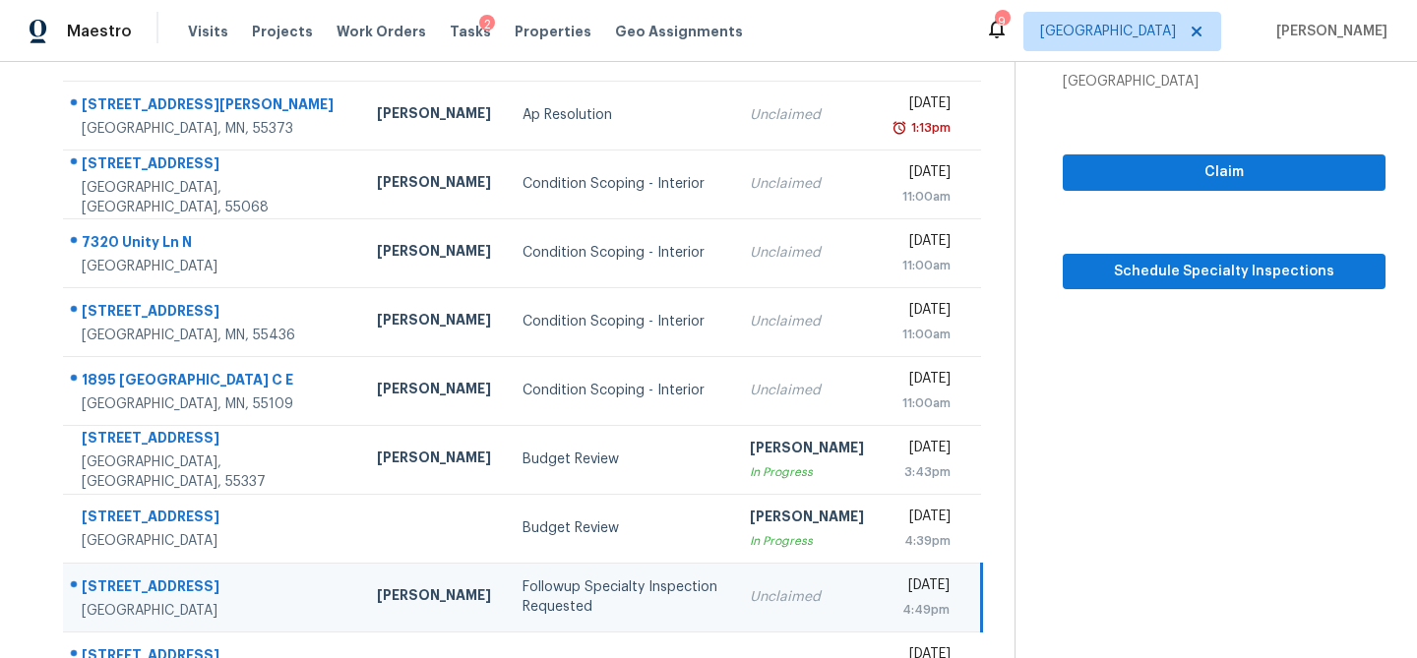
scroll to position [158, 0]
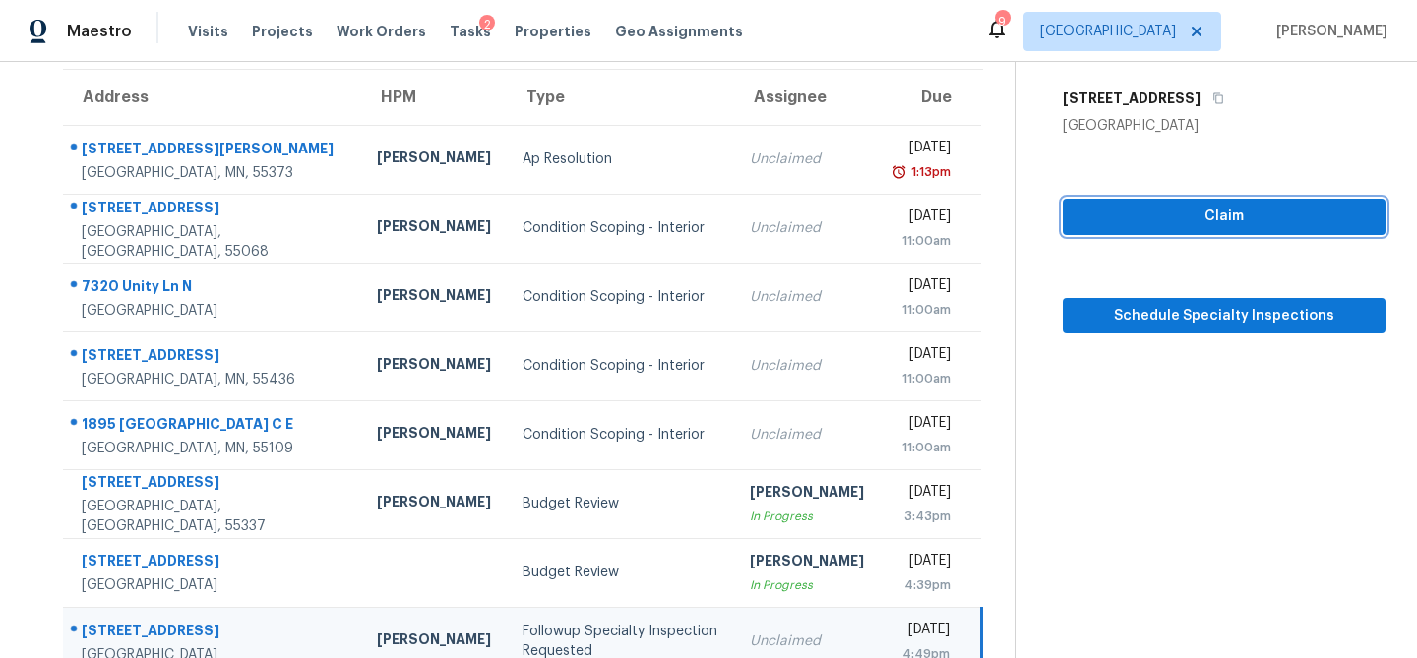
click at [1215, 200] on button "Claim" at bounding box center [1224, 217] width 323 height 36
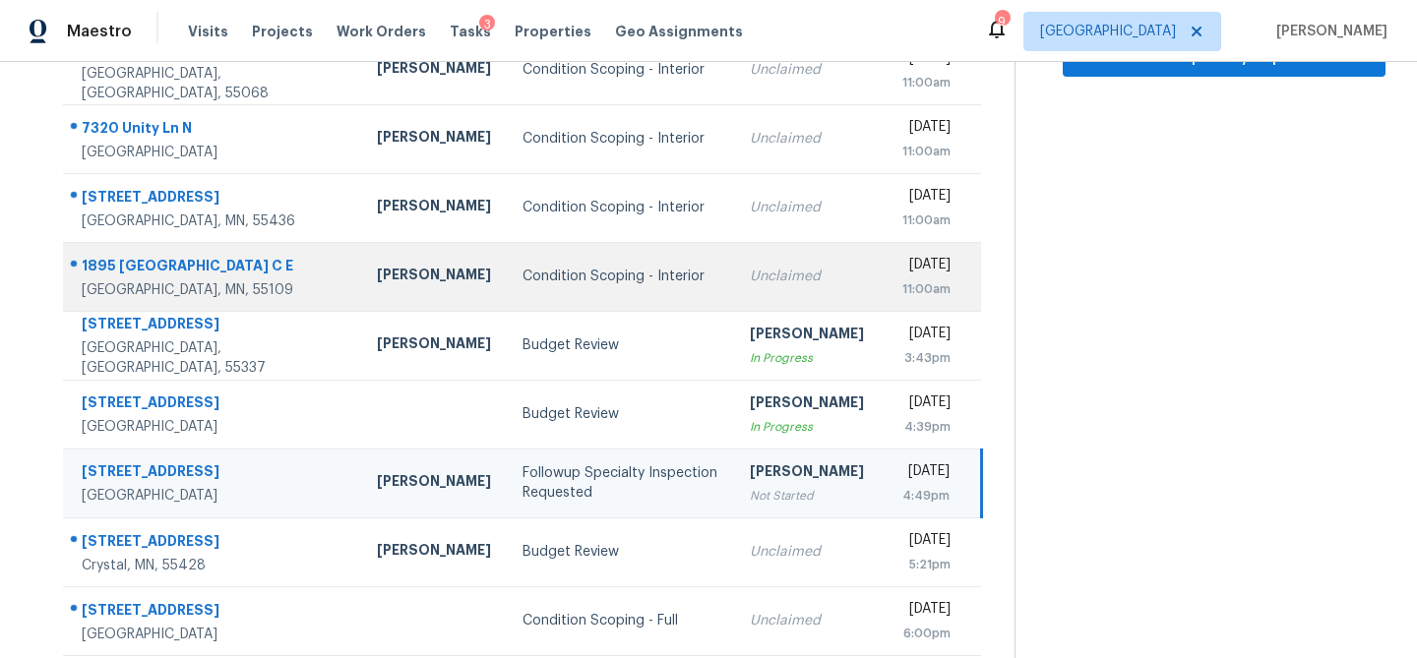
scroll to position [366, 0]
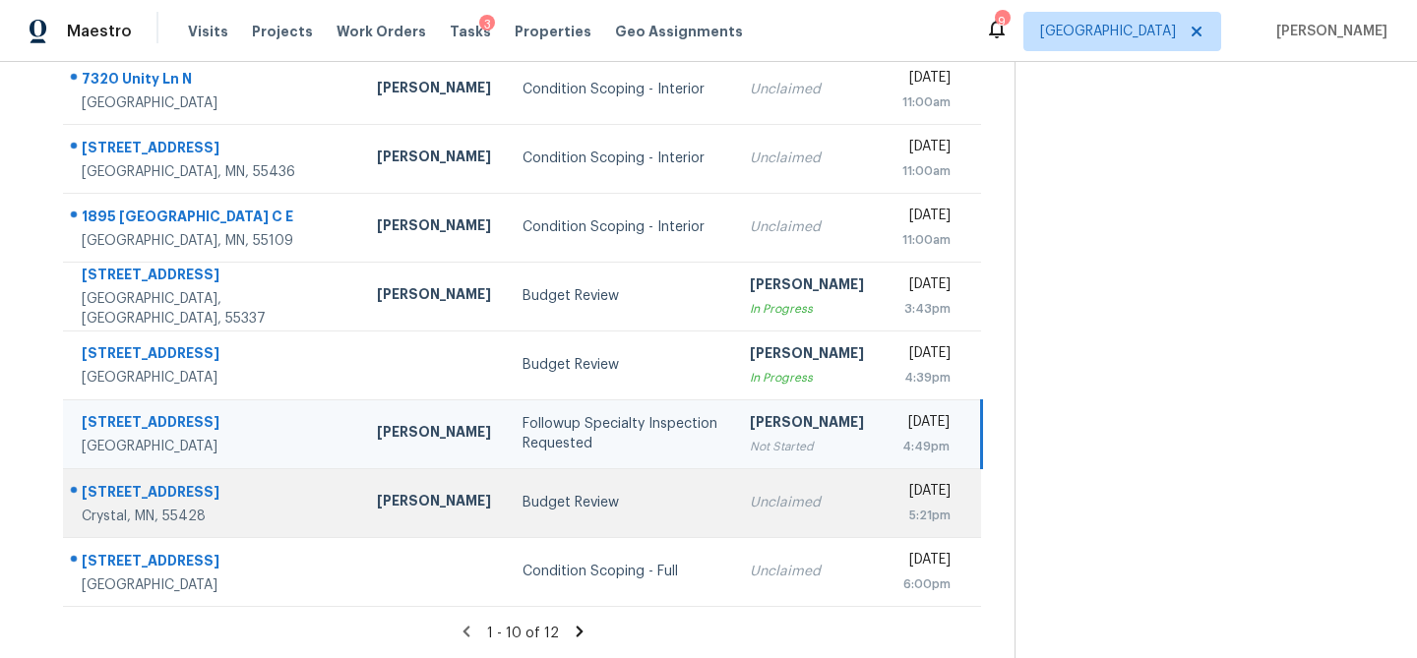
click at [523, 508] on div "Budget Review" at bounding box center [621, 503] width 196 height 20
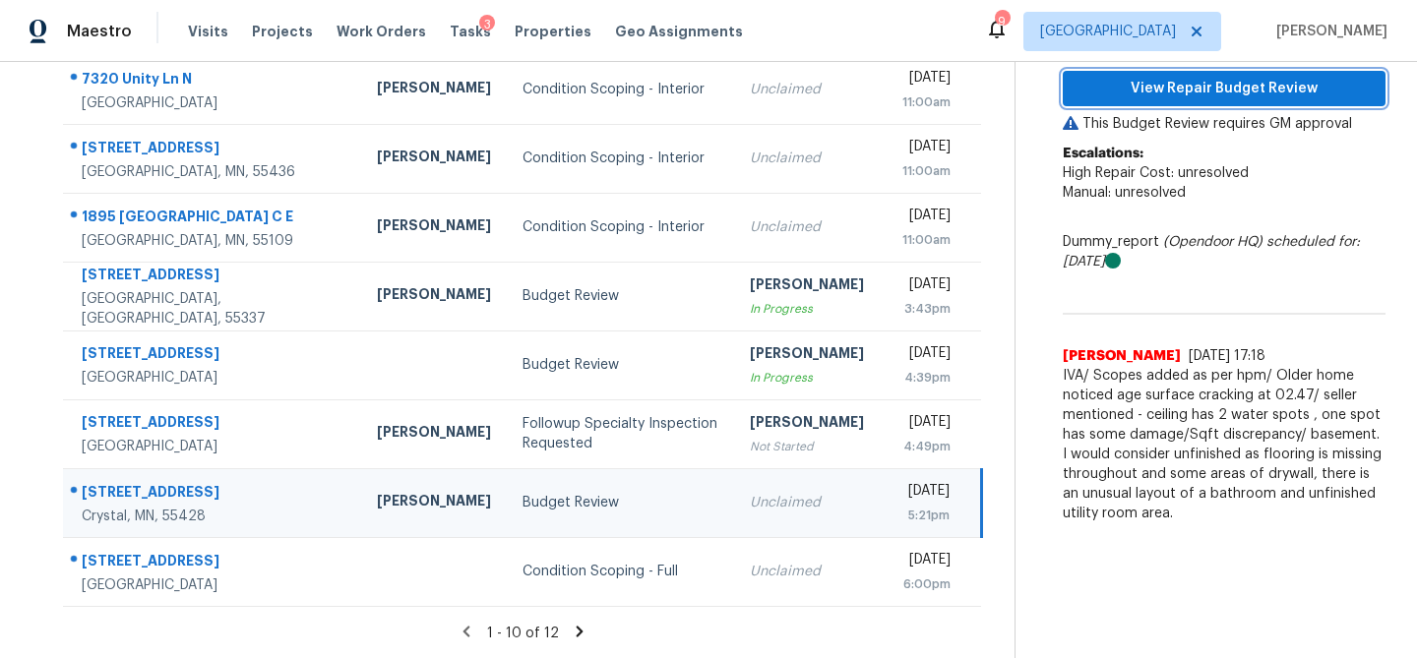
click at [1171, 86] on span "View Repair Budget Review" at bounding box center [1224, 89] width 291 height 25
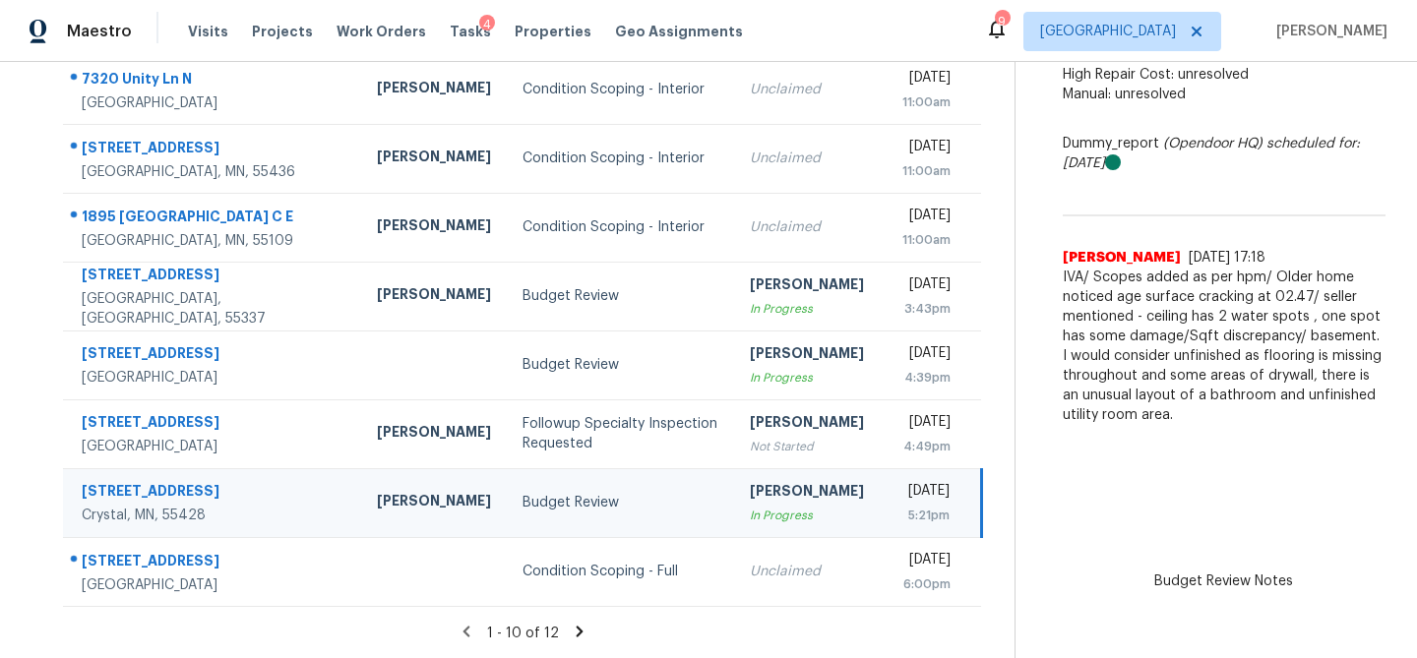
click at [577, 630] on icon at bounding box center [580, 631] width 7 height 11
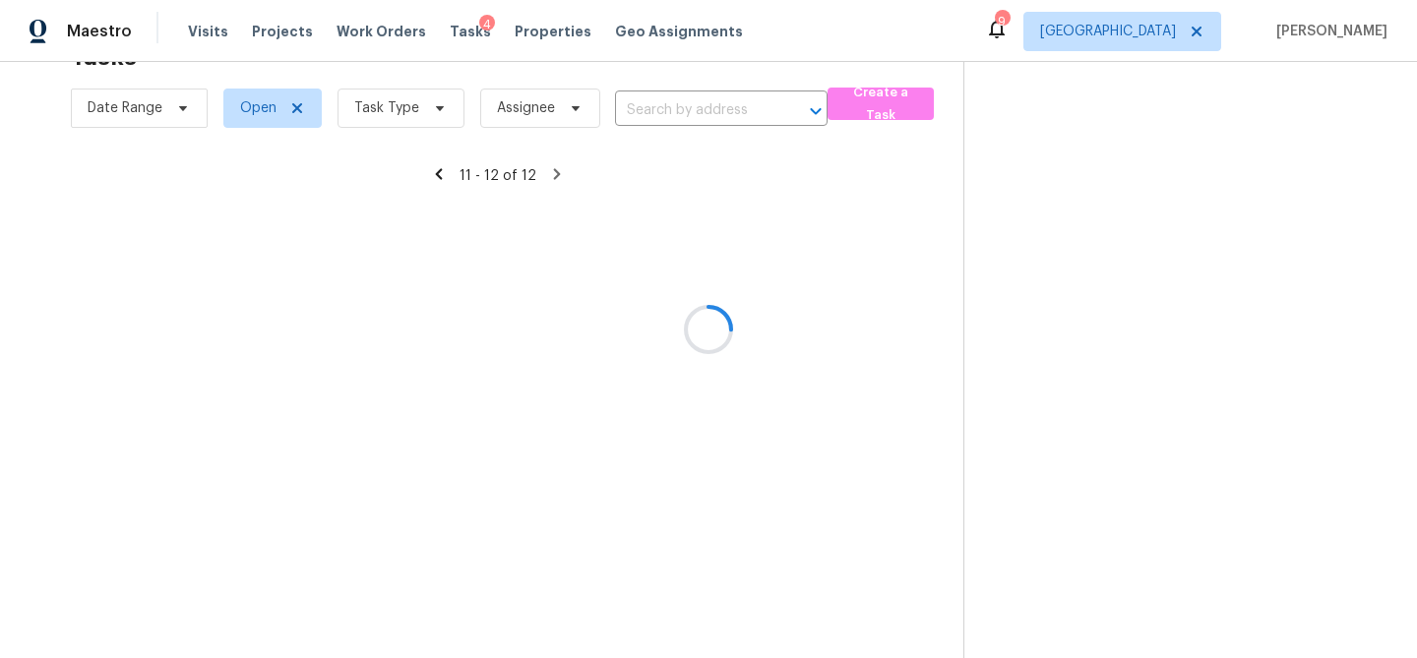
scroll to position [62, 0]
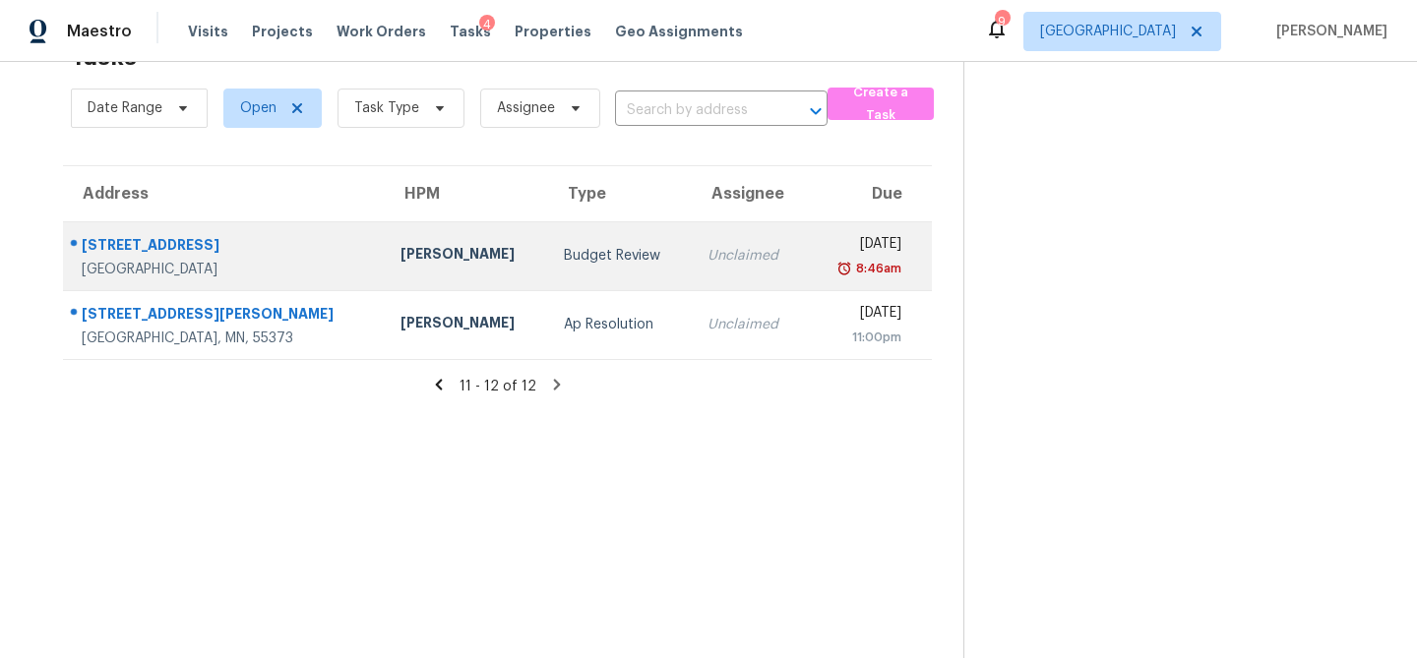
click at [564, 249] on div "Budget Review" at bounding box center [620, 256] width 112 height 20
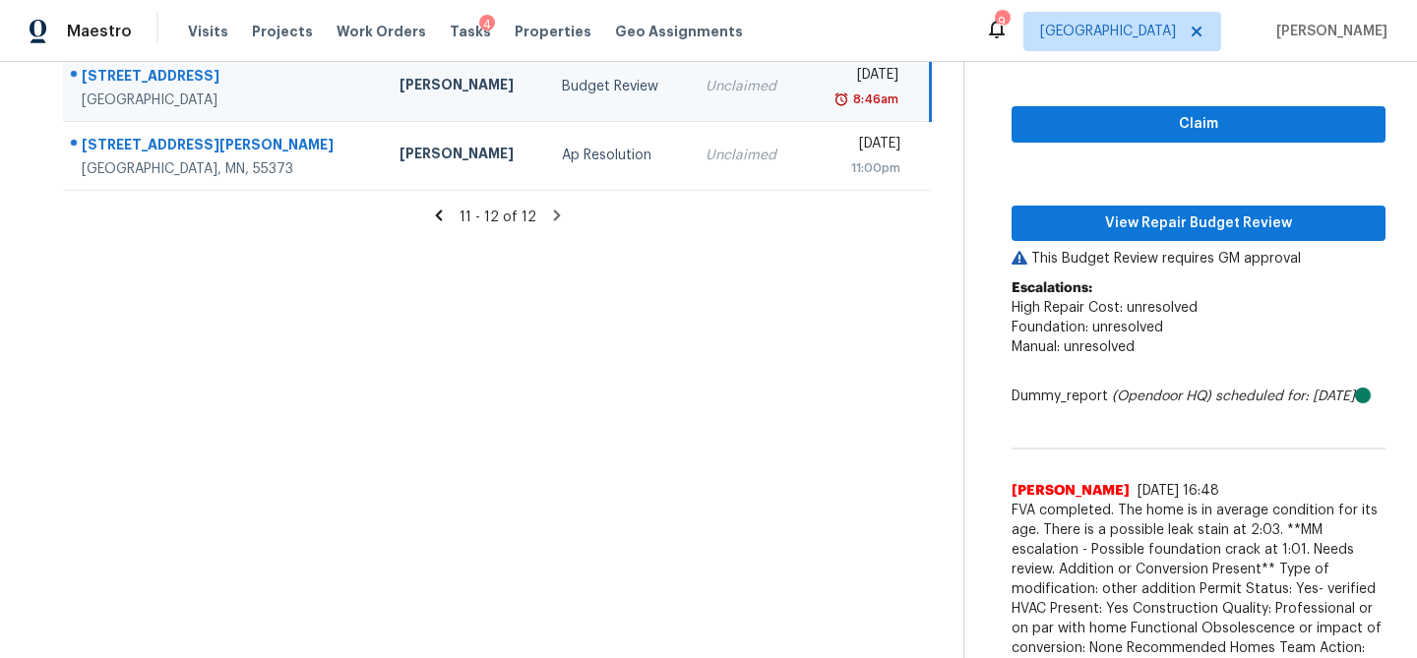
scroll to position [281, 0]
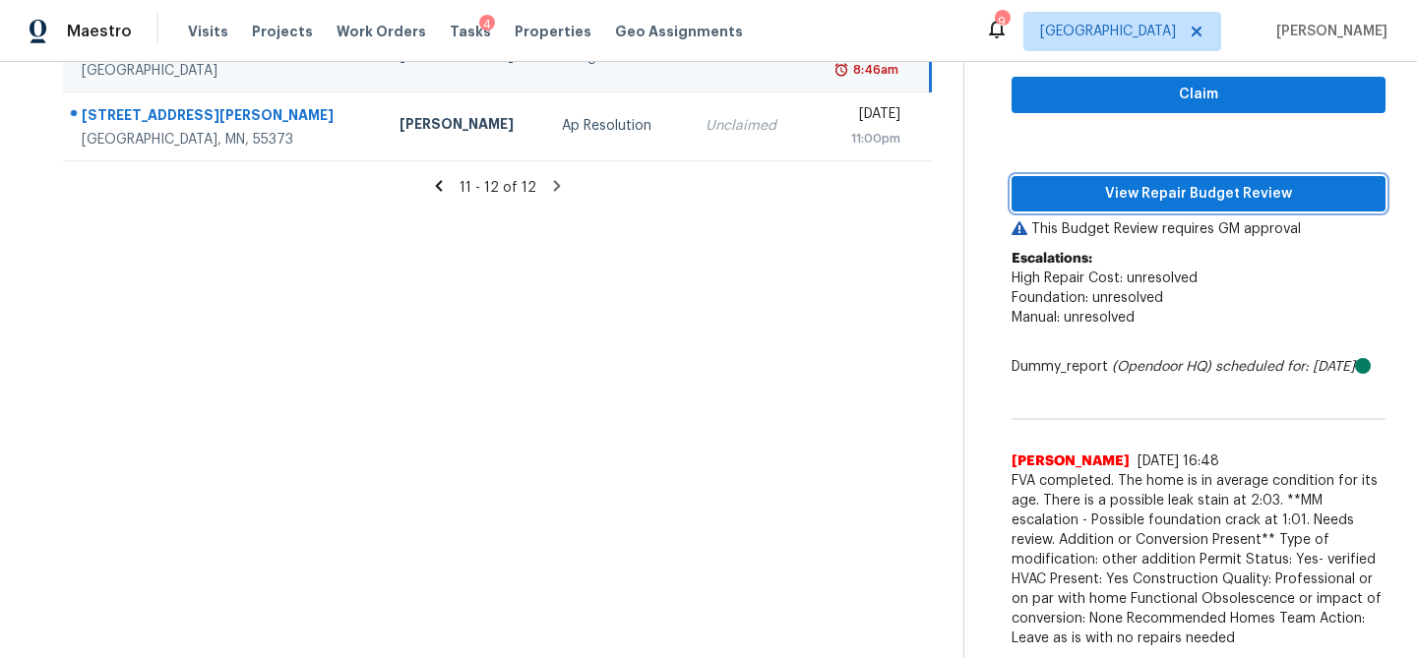
click at [1264, 182] on span "View Repair Budget Review" at bounding box center [1199, 194] width 343 height 25
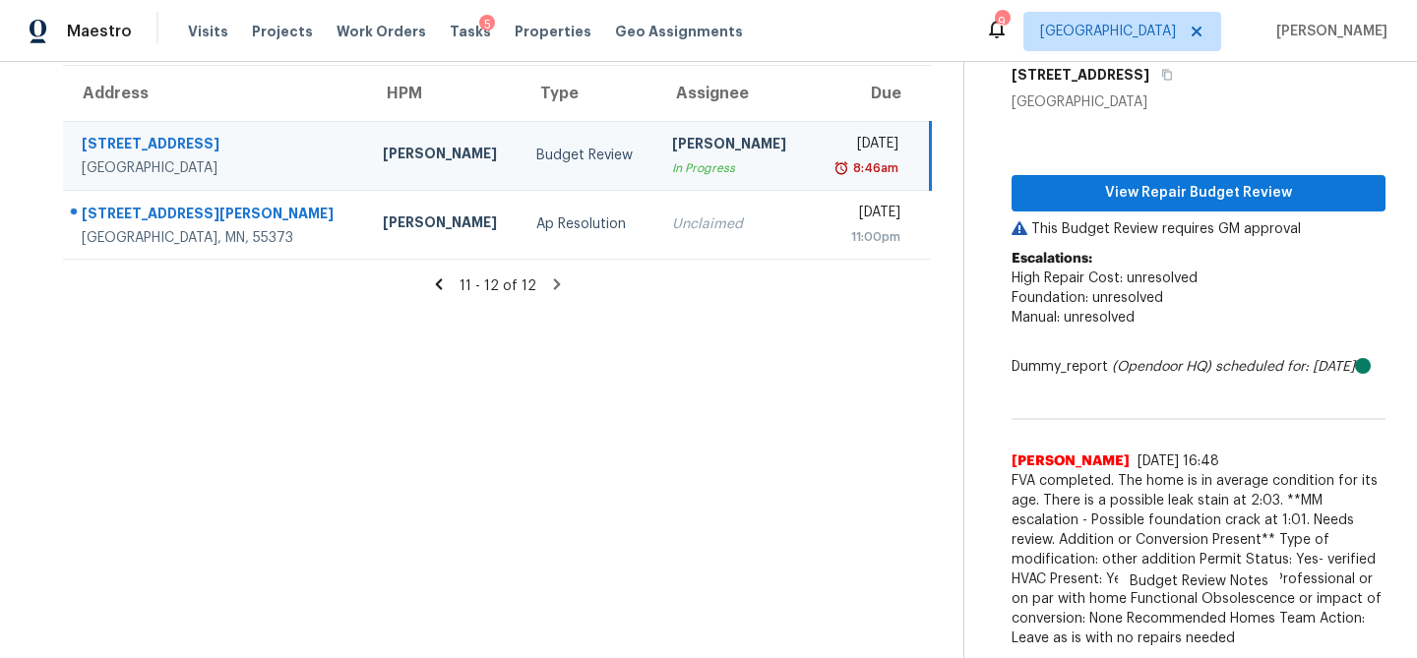
scroll to position [0, 0]
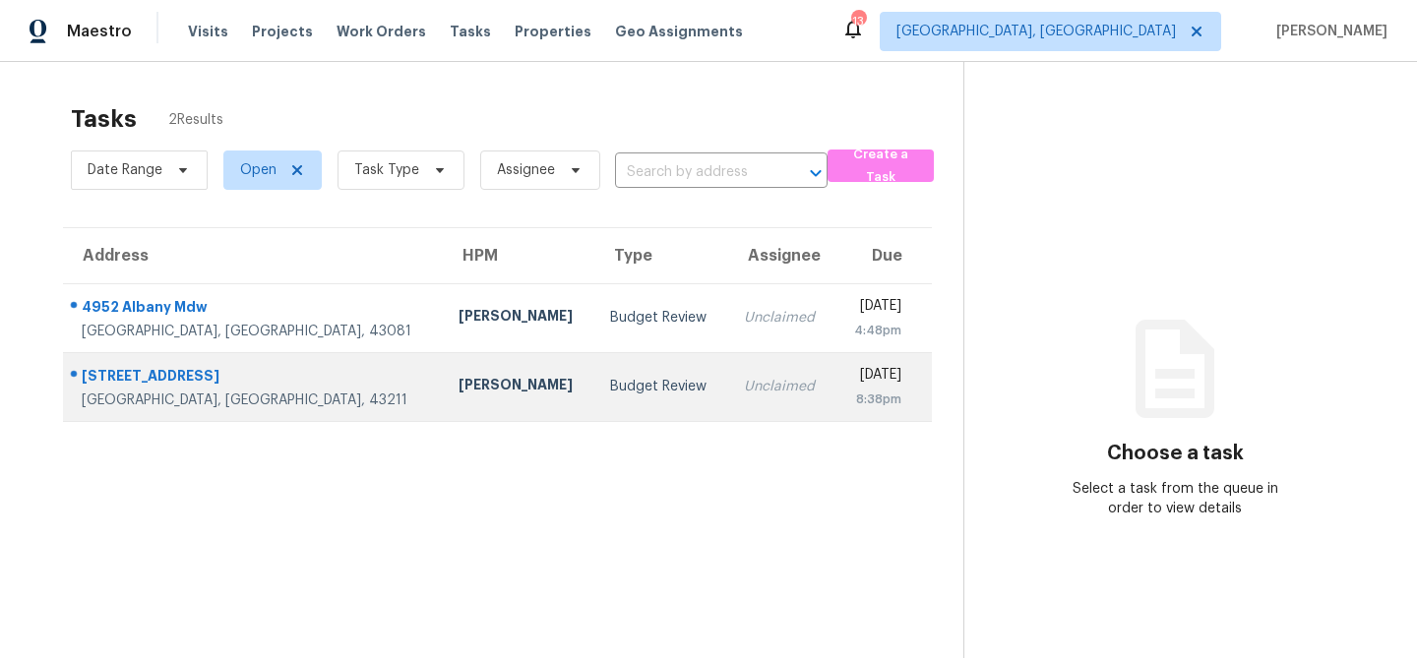
click at [610, 383] on div "Budget Review" at bounding box center [661, 387] width 102 height 20
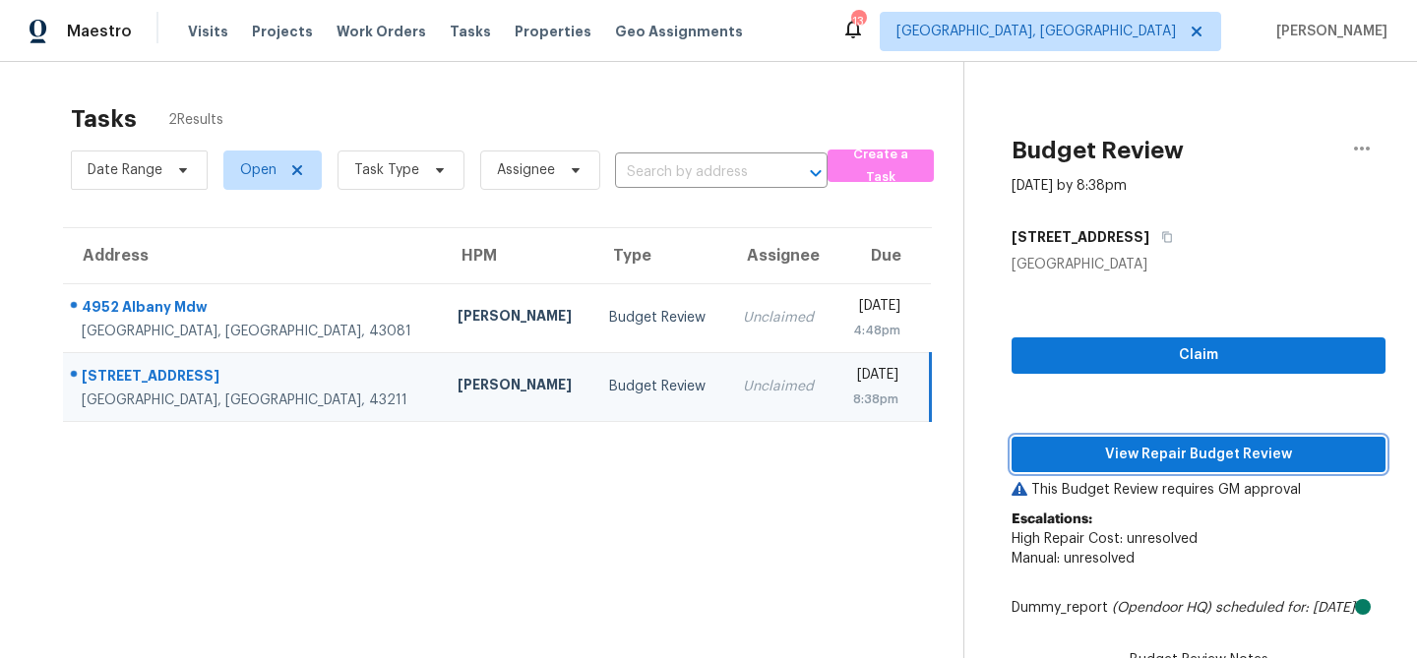
click at [1175, 463] on span "View Repair Budget Review" at bounding box center [1199, 455] width 343 height 25
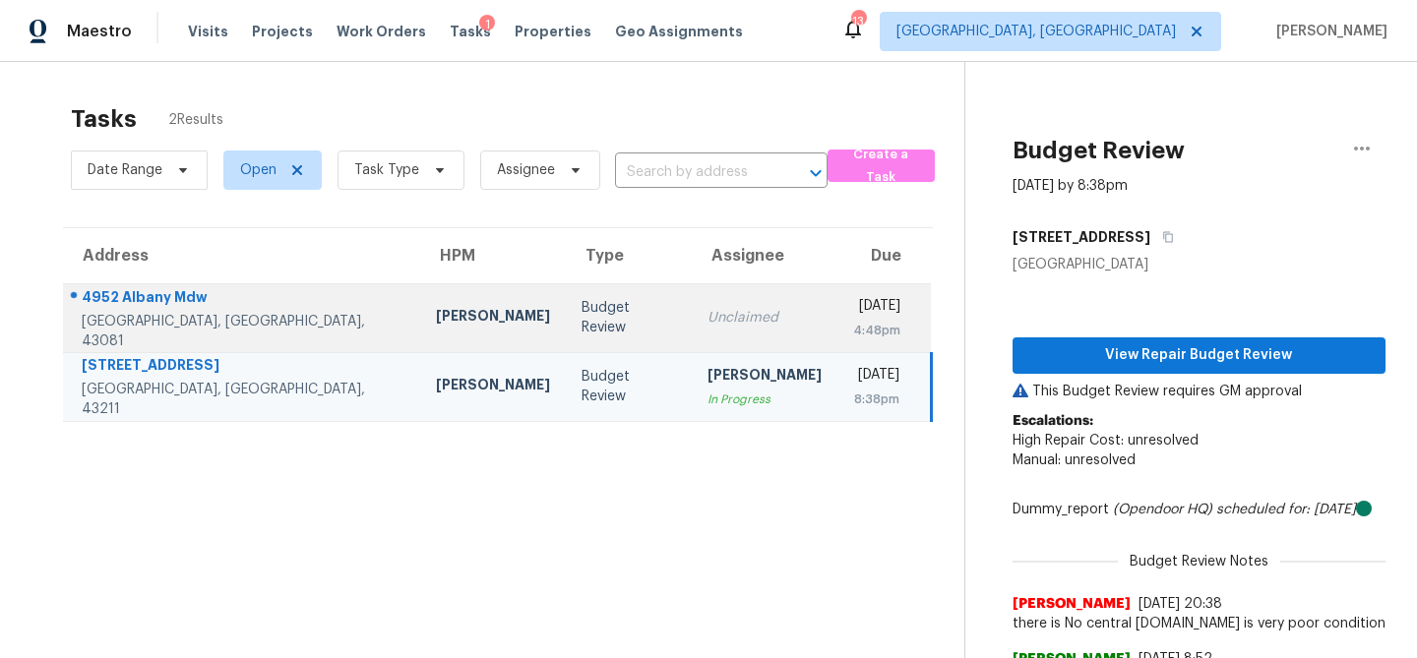
click at [582, 324] on div "Budget Review" at bounding box center [629, 317] width 94 height 39
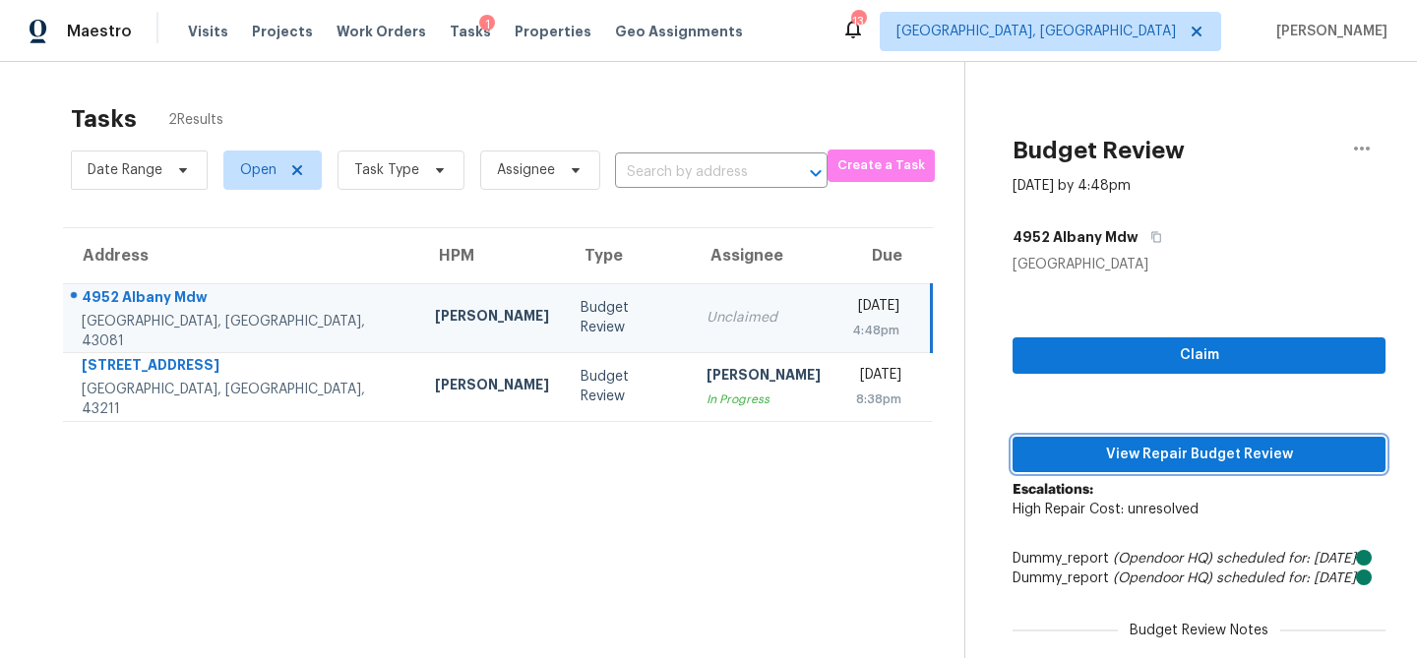
click at [1128, 458] on span "View Repair Budget Review" at bounding box center [1200, 455] width 342 height 25
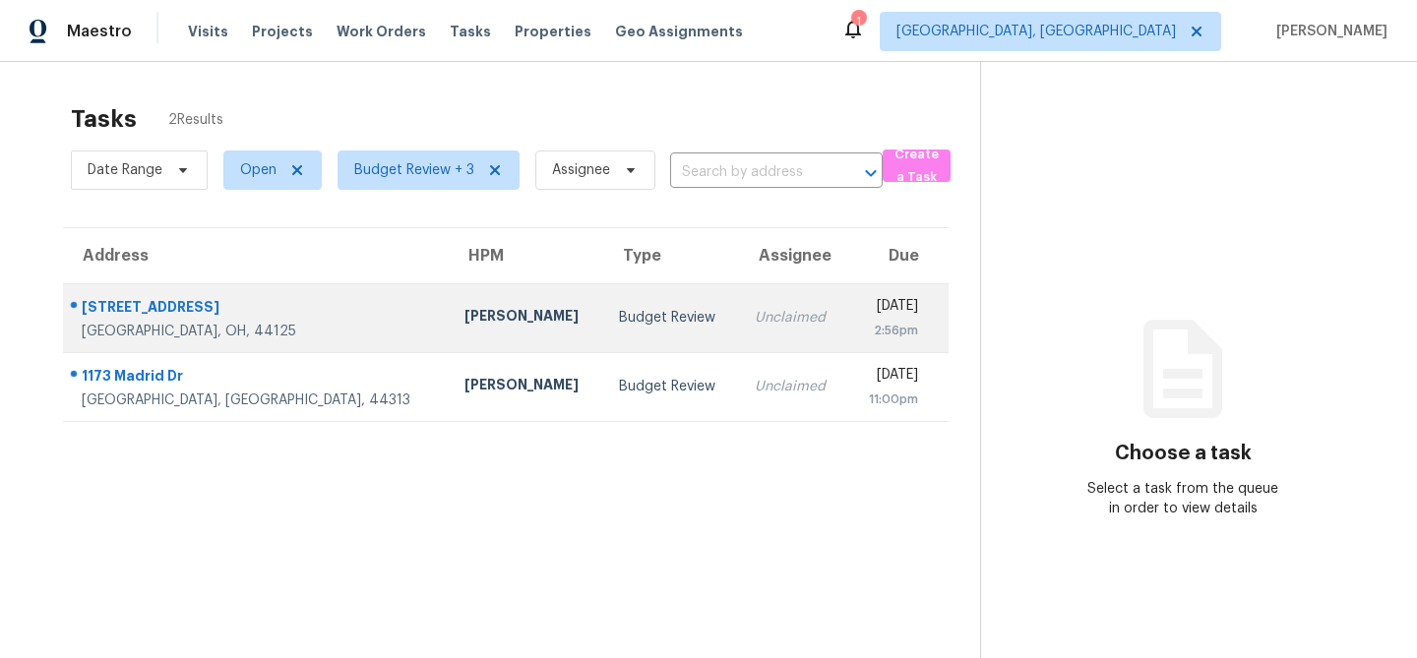
click at [619, 318] on div "Budget Review" at bounding box center [671, 318] width 104 height 20
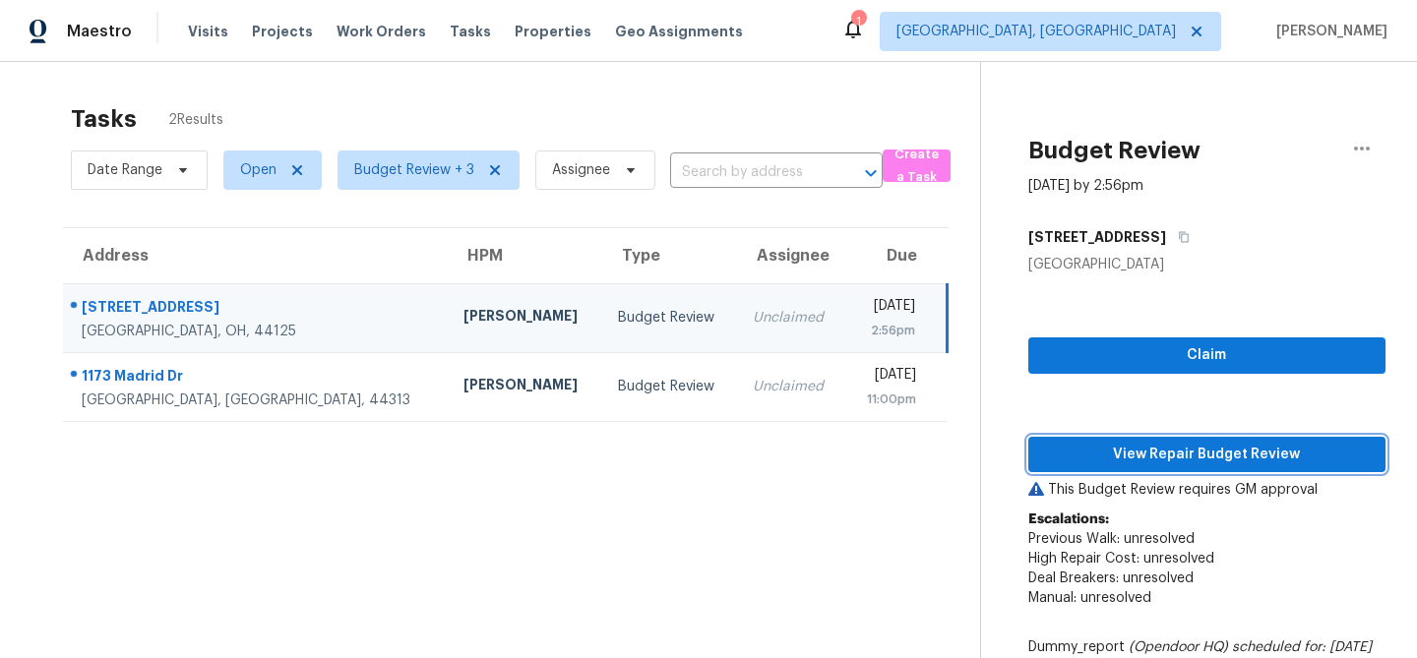
click at [1128, 451] on span "View Repair Budget Review" at bounding box center [1207, 455] width 326 height 25
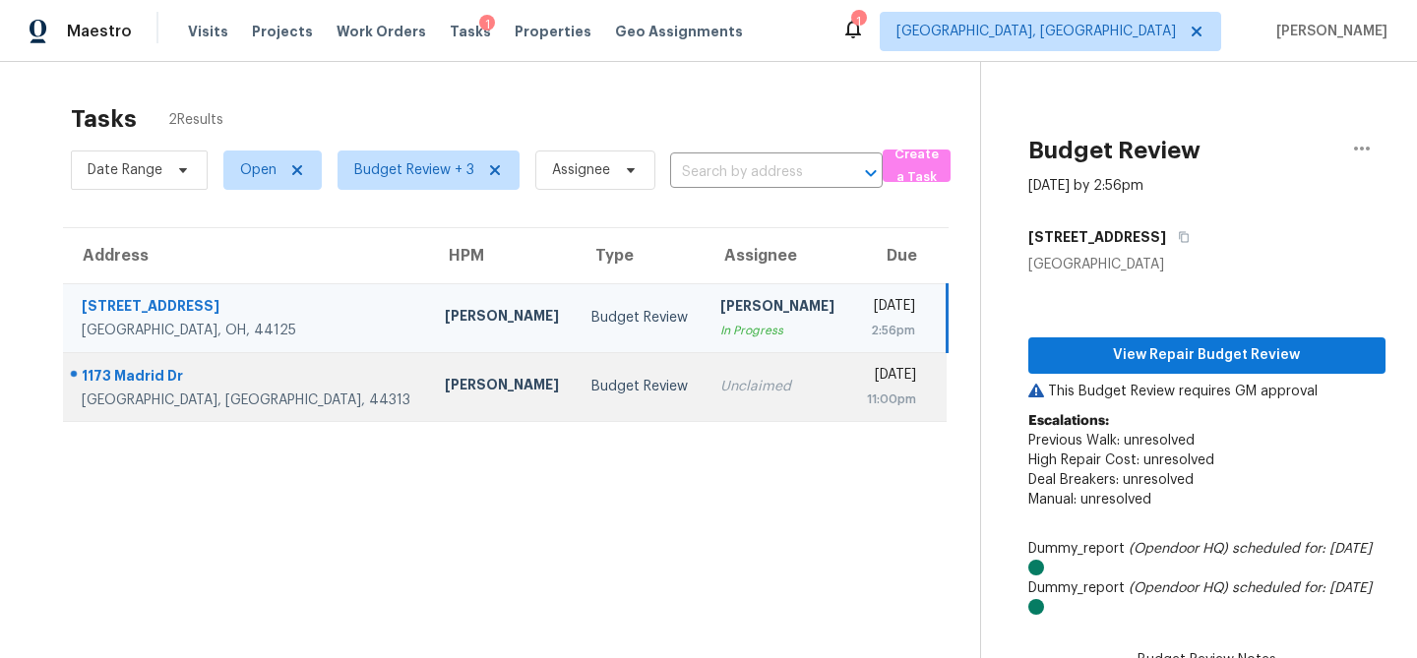
click at [576, 366] on td "Budget Review" at bounding box center [640, 386] width 129 height 69
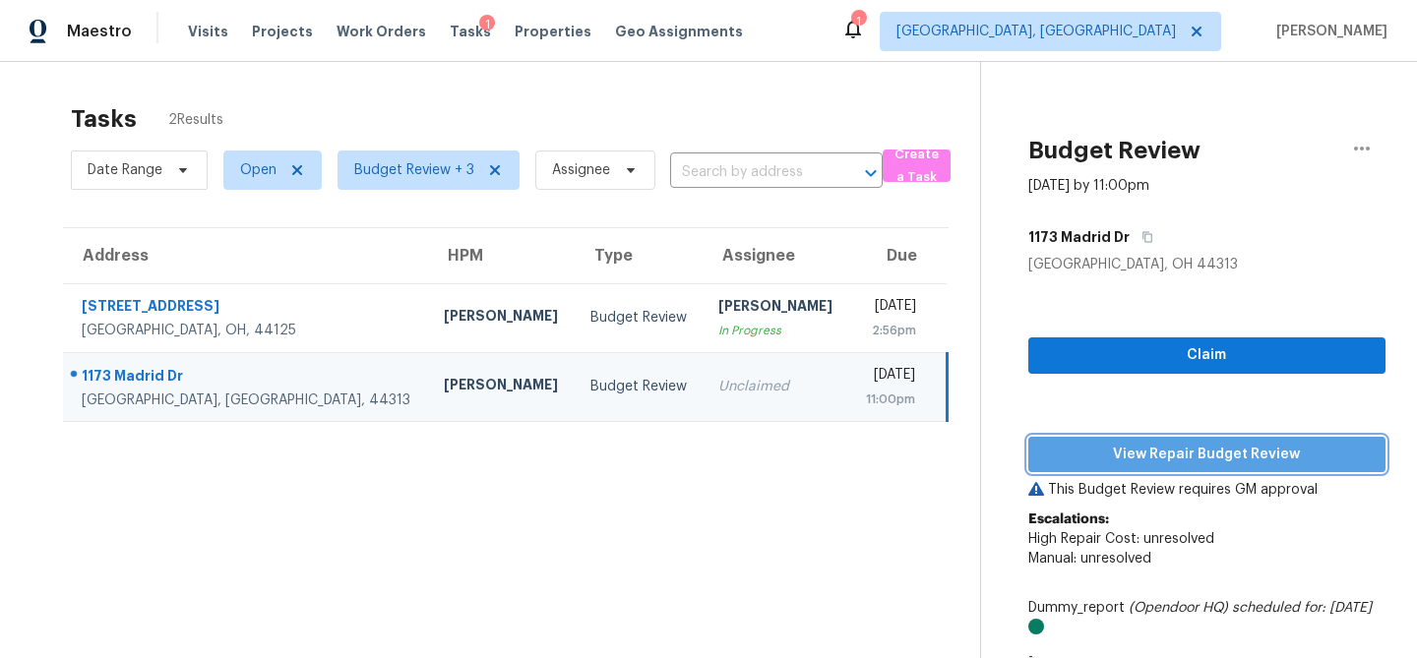
click at [1193, 459] on span "View Repair Budget Review" at bounding box center [1207, 455] width 326 height 25
